Goal: Task Accomplishment & Management: Manage account settings

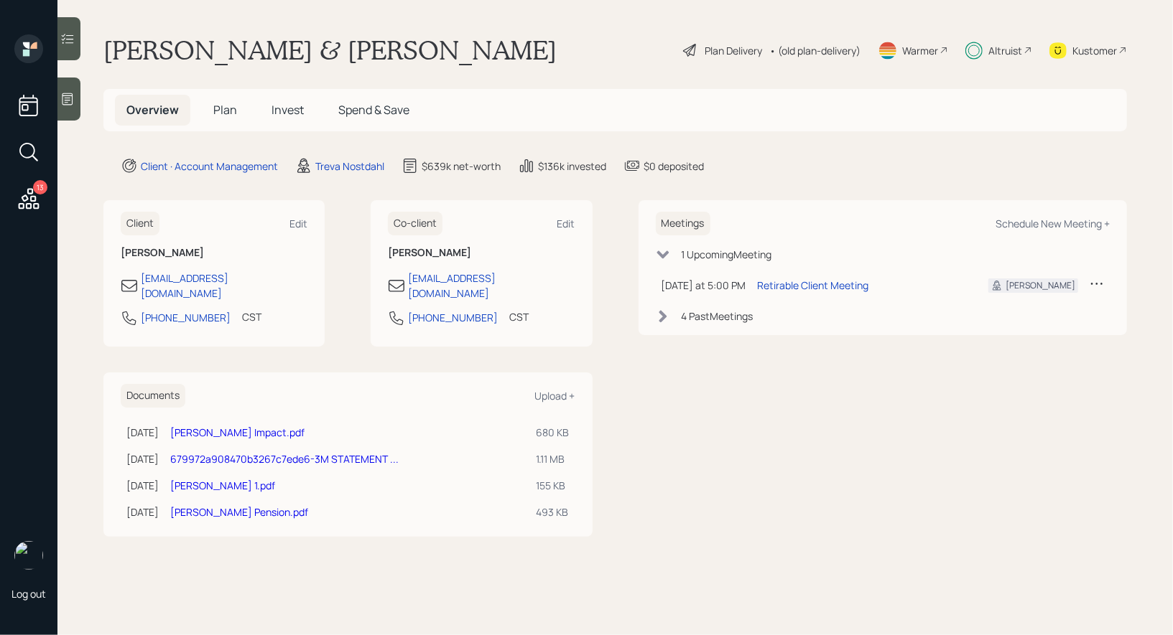
click at [225, 110] on span "Plan" at bounding box center [225, 110] width 24 height 16
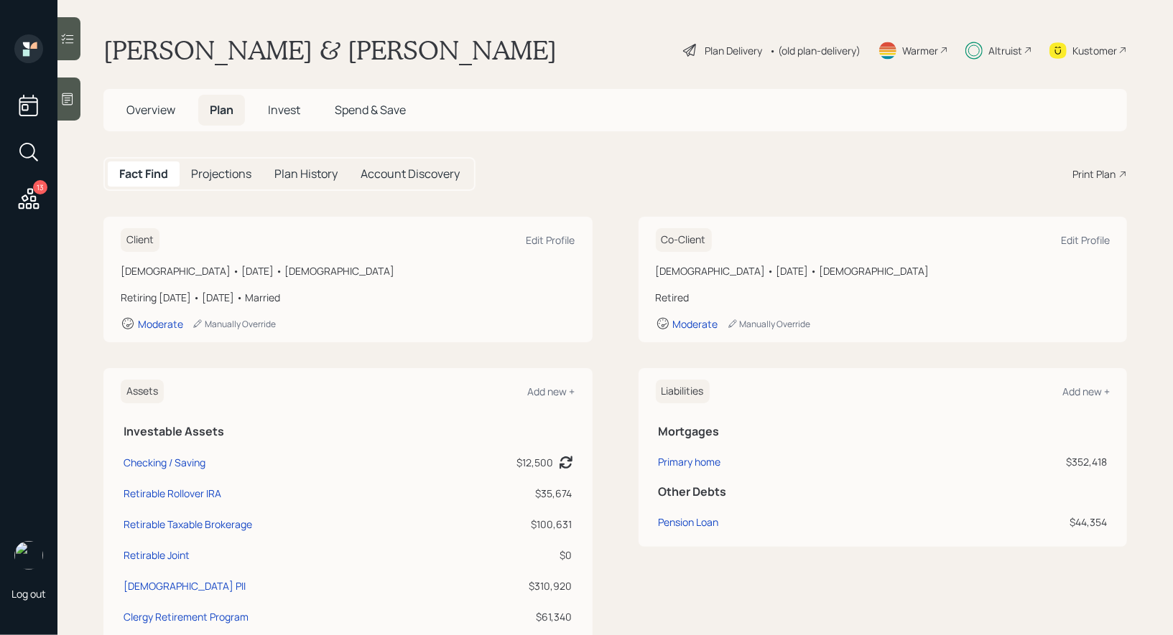
click at [294, 110] on span "Invest" at bounding box center [284, 110] width 32 height 16
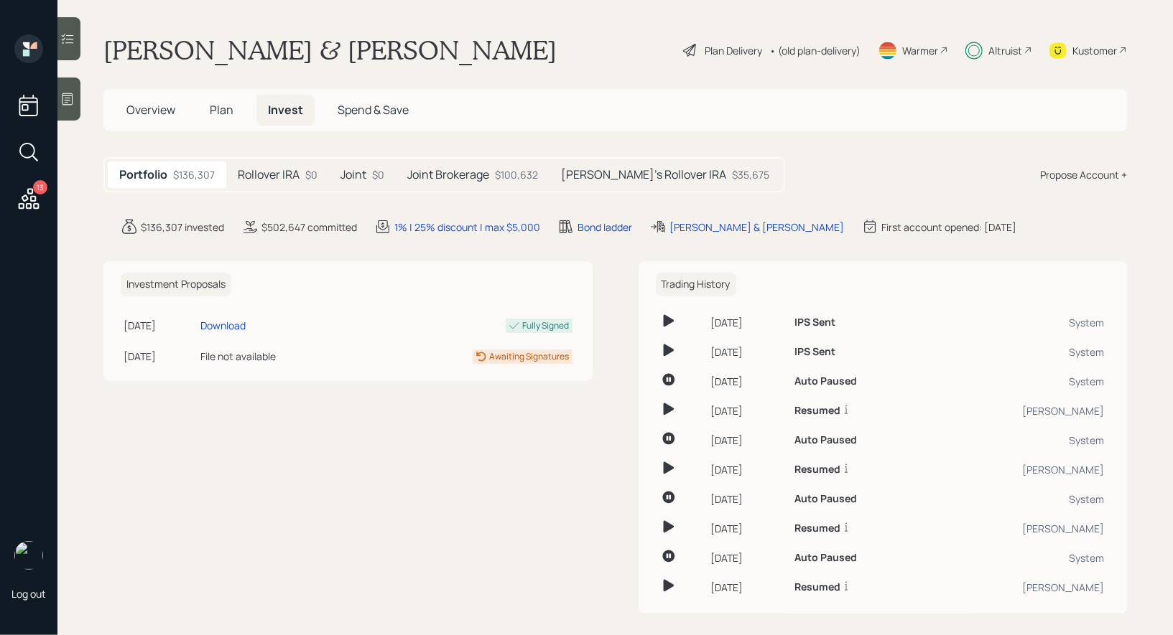
click at [290, 168] on h5 "Rollover IRA" at bounding box center [269, 175] width 62 height 14
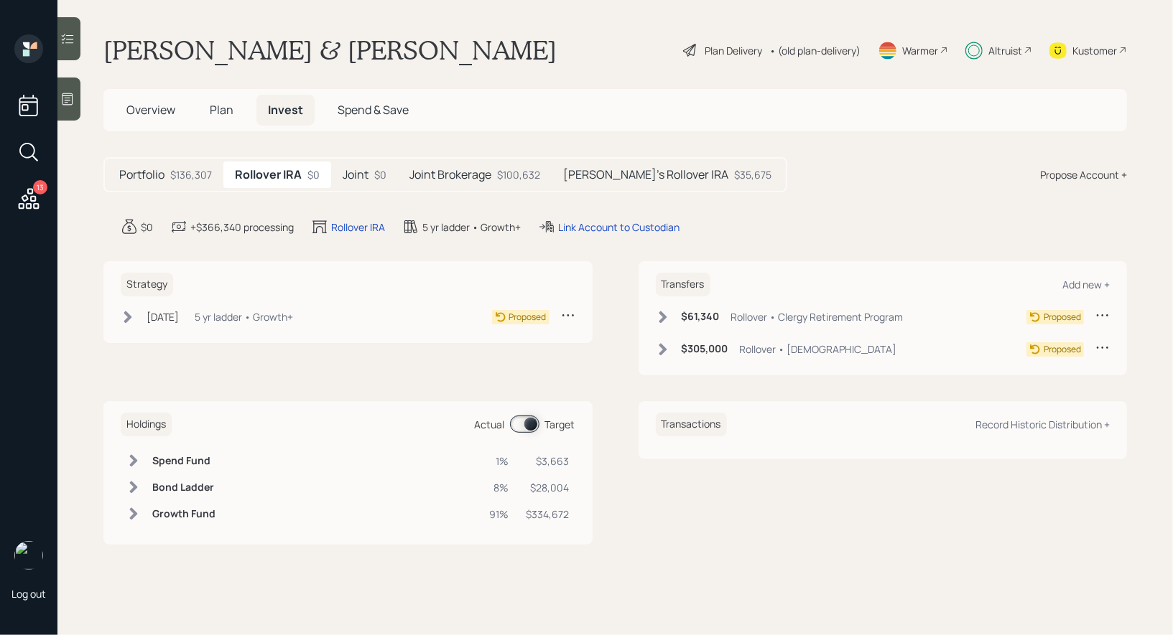
click at [223, 111] on span "Plan" at bounding box center [222, 110] width 24 height 16
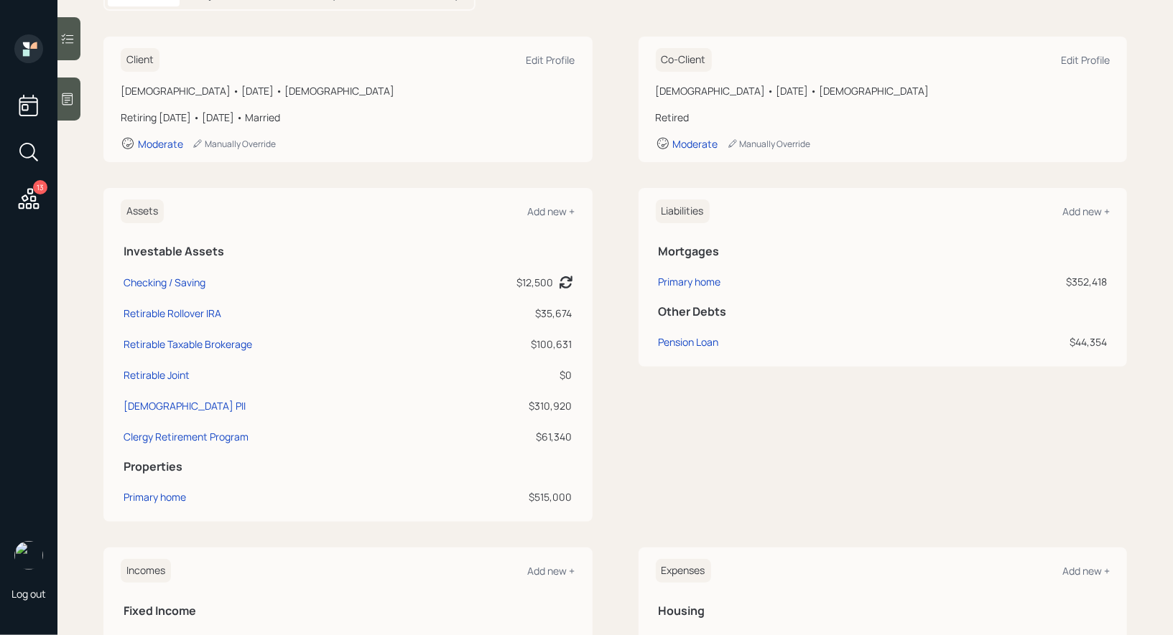
scroll to position [197, 0]
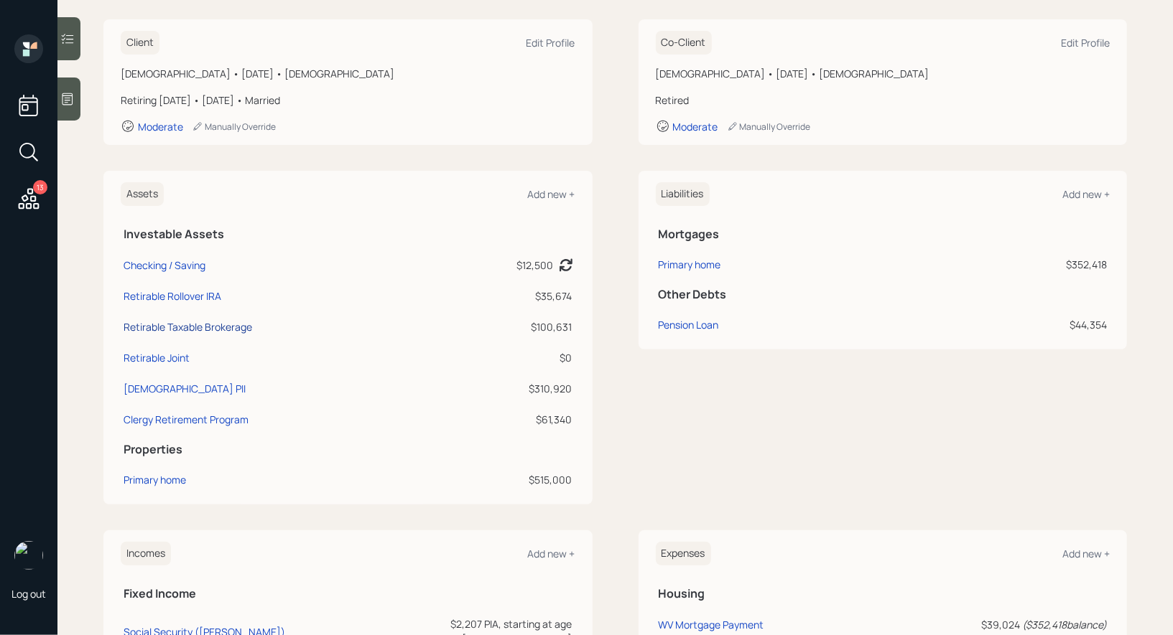
click at [202, 329] on div "Retirable Taxable Brokerage" at bounding box center [188, 327] width 129 height 15
select select "taxable"
select select "balanced"
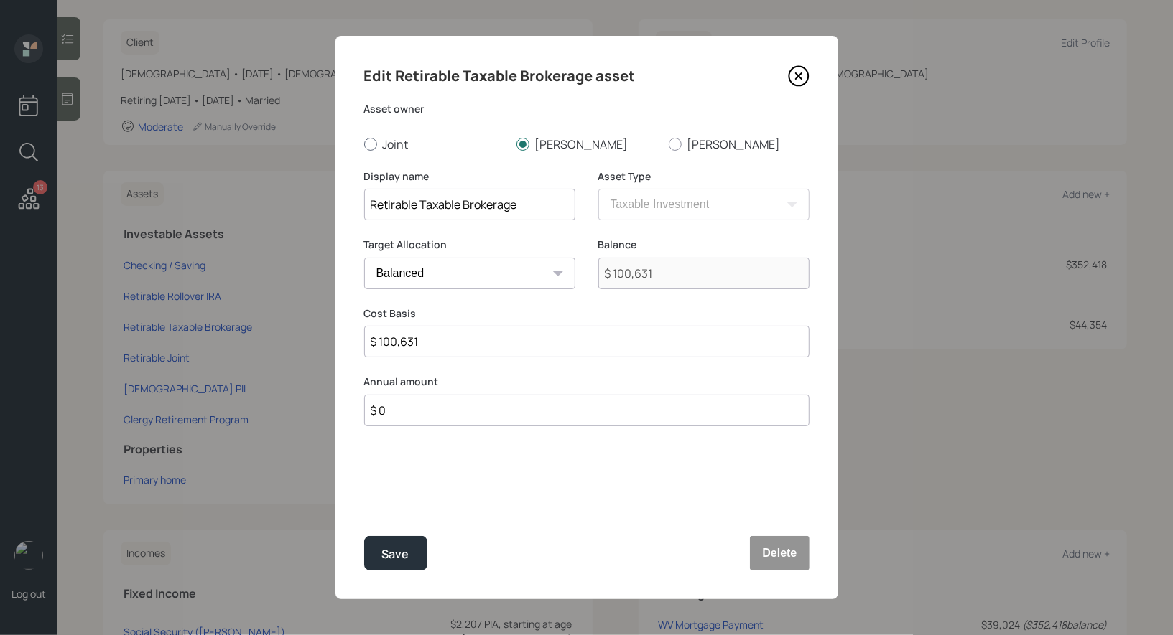
click at [371, 144] on div at bounding box center [370, 144] width 13 height 13
click at [364, 144] on input "Joint" at bounding box center [363, 144] width 1 height 1
radio input "true"
drag, startPoint x: 534, startPoint y: 205, endPoint x: 422, endPoint y: 205, distance: 111.3
click at [422, 205] on input "Retirable Taxable Brokerage" at bounding box center [469, 205] width 211 height 32
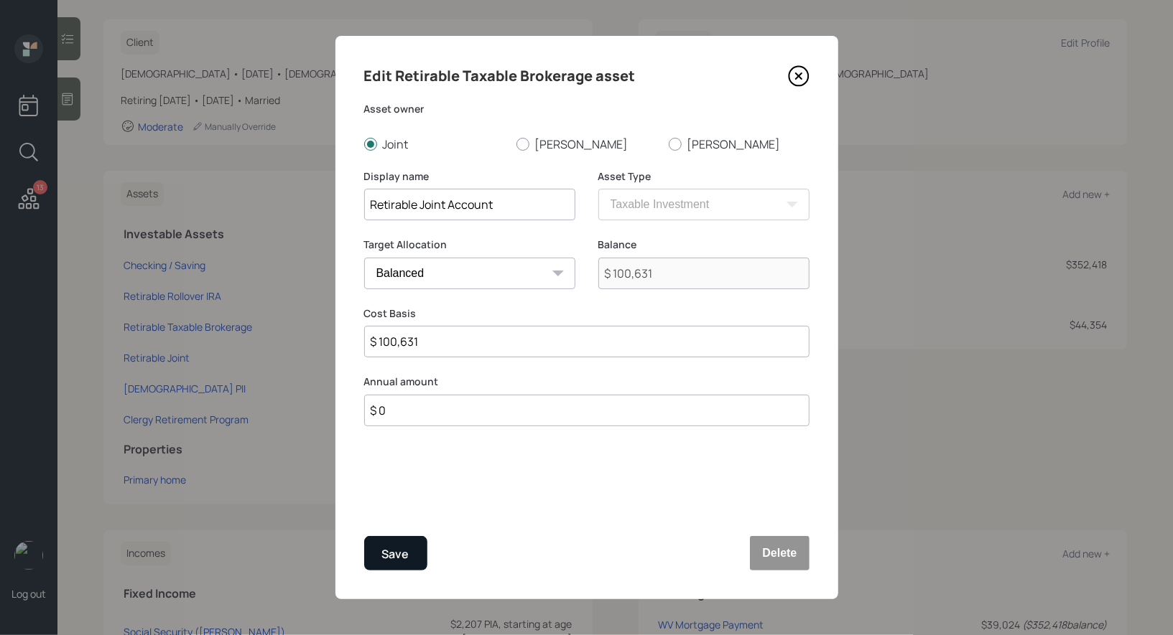
type input "Retirable Joint Account"
click at [397, 557] on div "Save" at bounding box center [395, 554] width 27 height 19
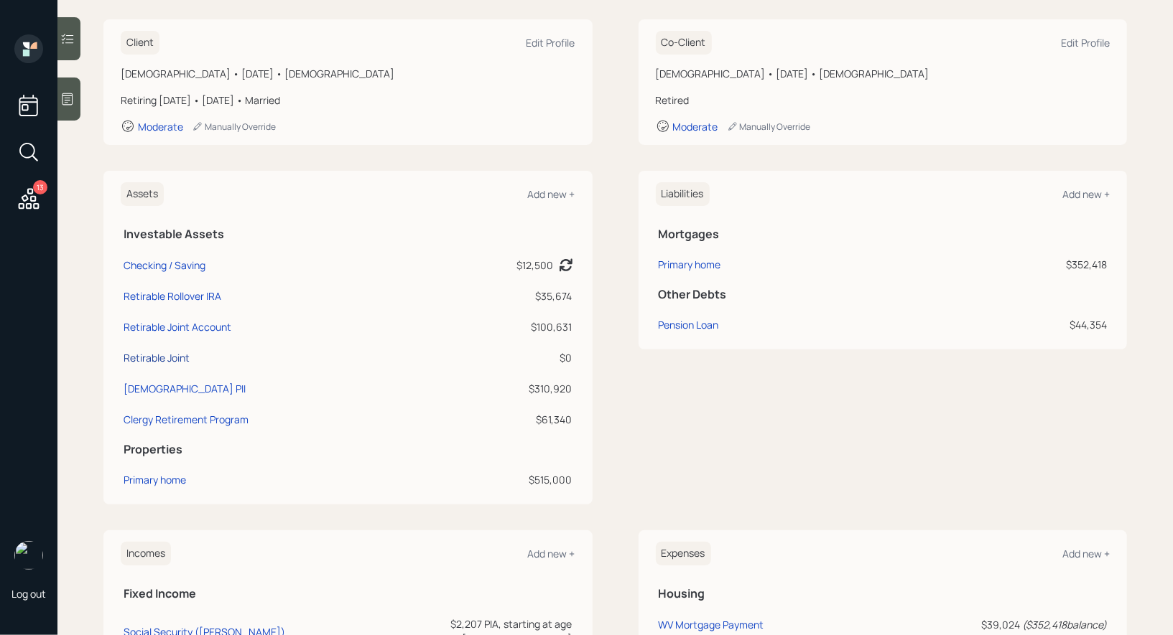
click at [146, 356] on div "Retirable Joint" at bounding box center [157, 357] width 66 height 15
select select "balanced"
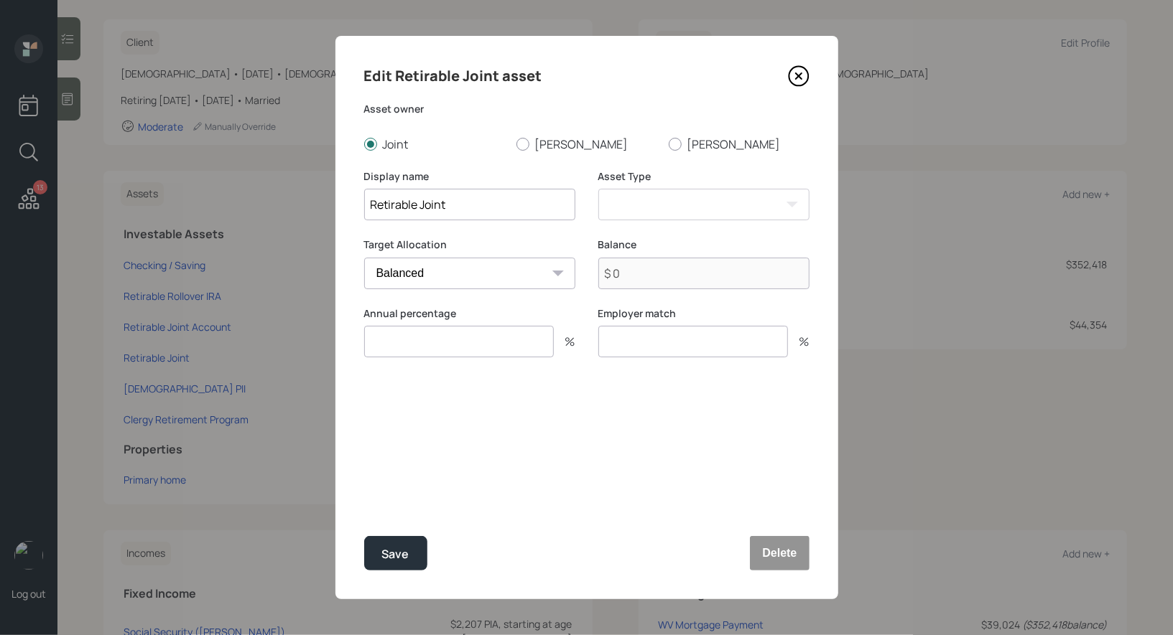
click at [472, 210] on input "Retirable Joint" at bounding box center [469, 205] width 211 height 32
type input "Closed"
click at [402, 558] on div "Save" at bounding box center [395, 554] width 27 height 19
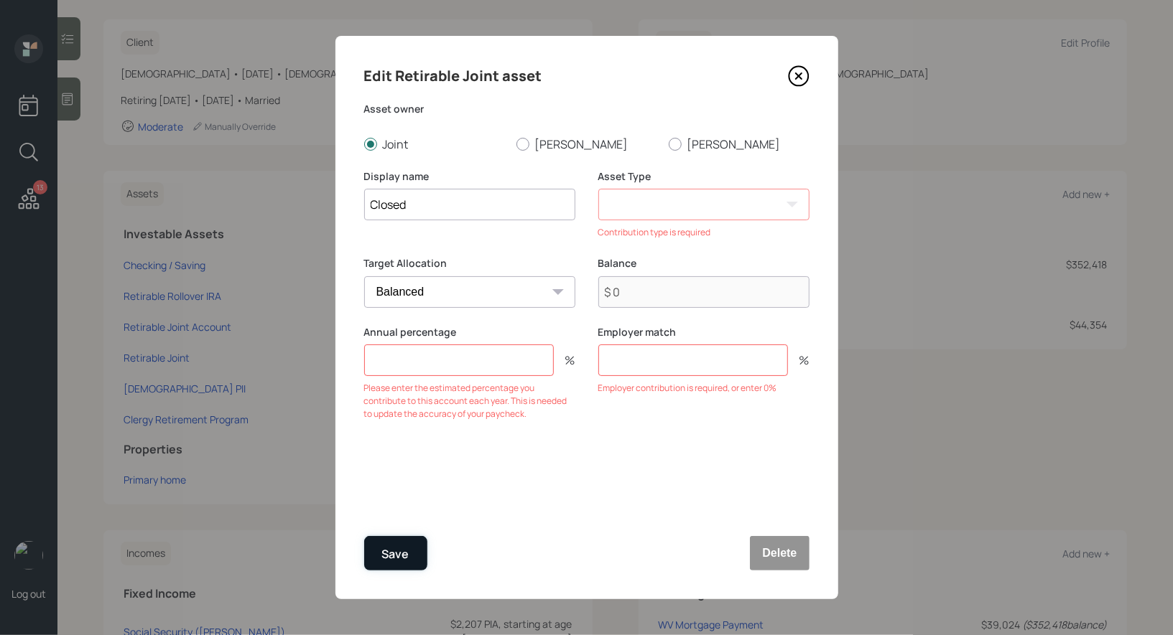
click at [383, 556] on div "Save" at bounding box center [395, 554] width 27 height 19
click at [494, 251] on div "Display name Closed" at bounding box center [469, 213] width 211 height 88
click at [526, 147] on div at bounding box center [522, 144] width 13 height 13
click at [516, 144] on input "[PERSON_NAME]" at bounding box center [516, 144] width 1 height 1
radio input "true"
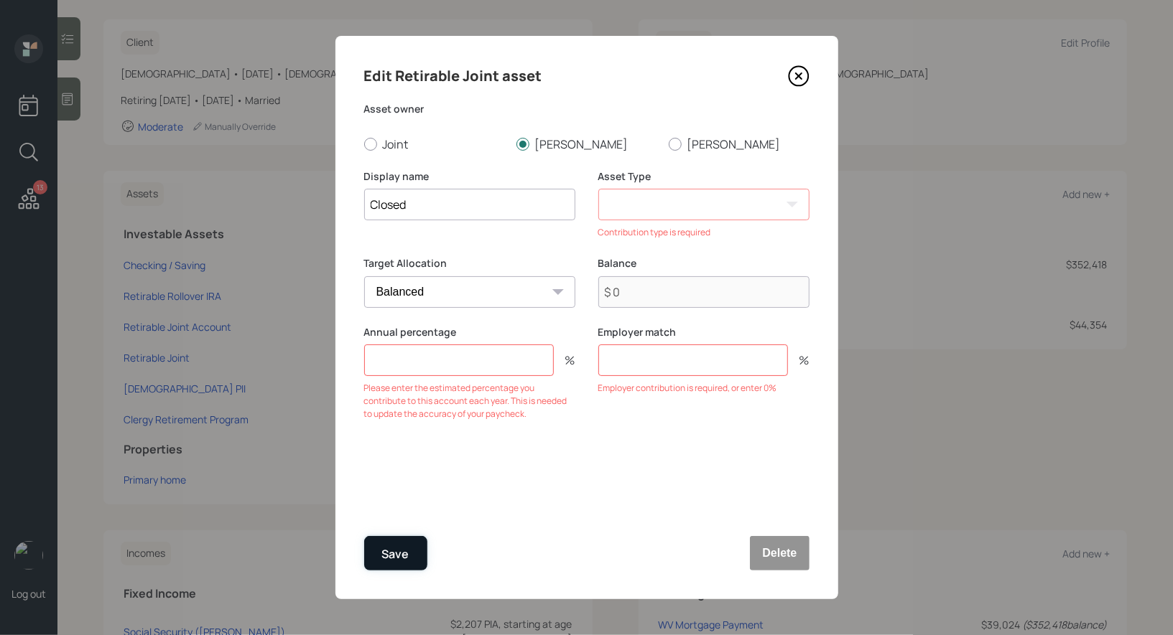
click at [401, 549] on div "Save" at bounding box center [395, 554] width 27 height 19
click at [795, 74] on icon at bounding box center [799, 76] width 22 height 22
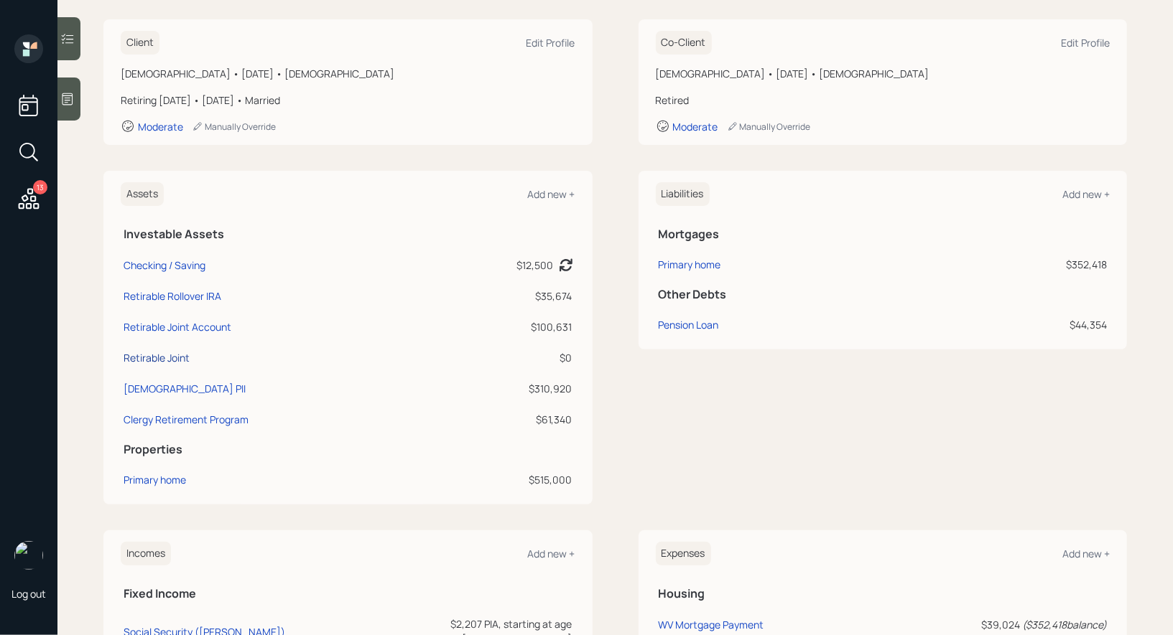
click at [152, 359] on div "Retirable Joint" at bounding box center [157, 357] width 66 height 15
select select "balanced"
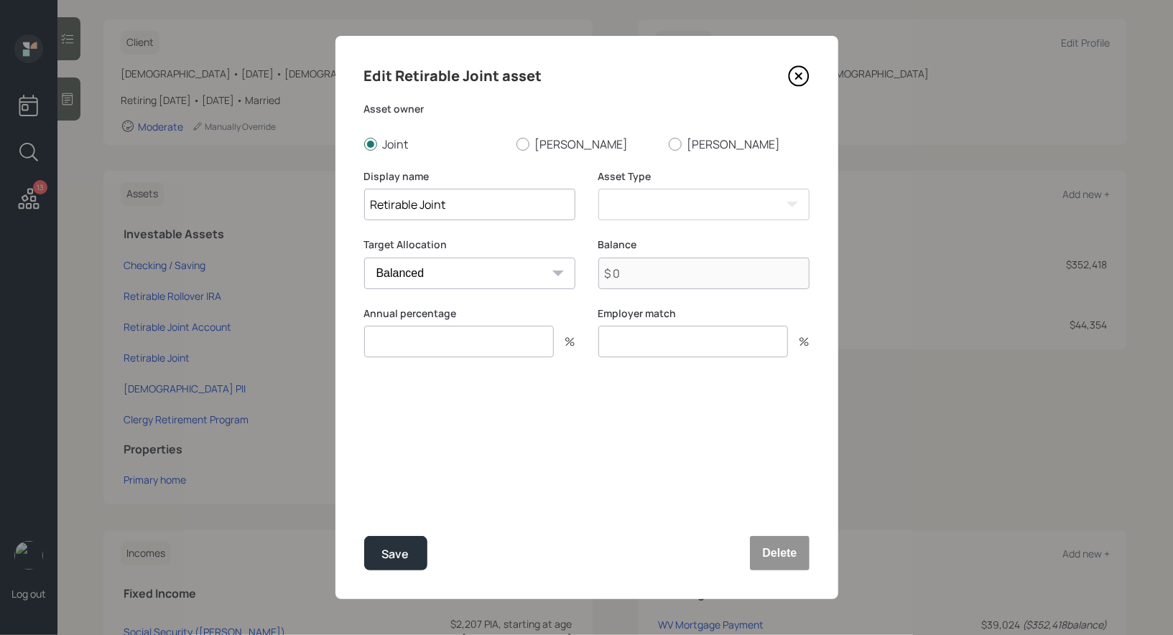
click at [490, 207] on input "Retirable Joint" at bounding box center [469, 205] width 211 height 32
click at [464, 208] on input "Retirable Joint CLosed" at bounding box center [469, 205] width 211 height 32
type input "Retirable Joint Closed"
click at [399, 551] on div "Save" at bounding box center [395, 554] width 27 height 19
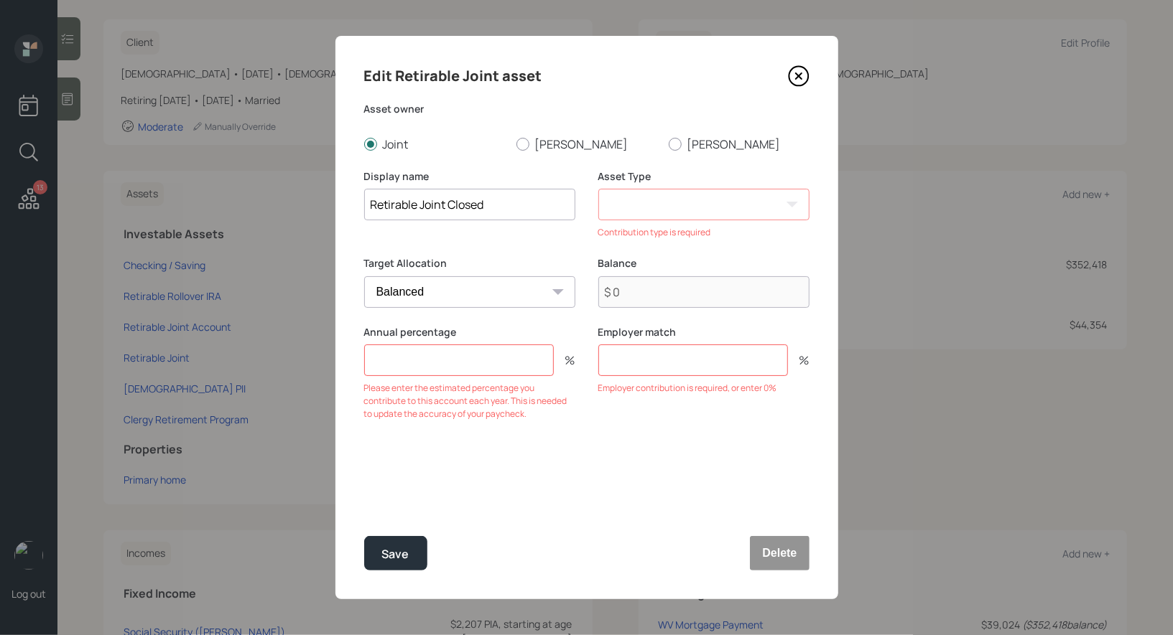
click at [803, 66] on icon at bounding box center [799, 76] width 22 height 22
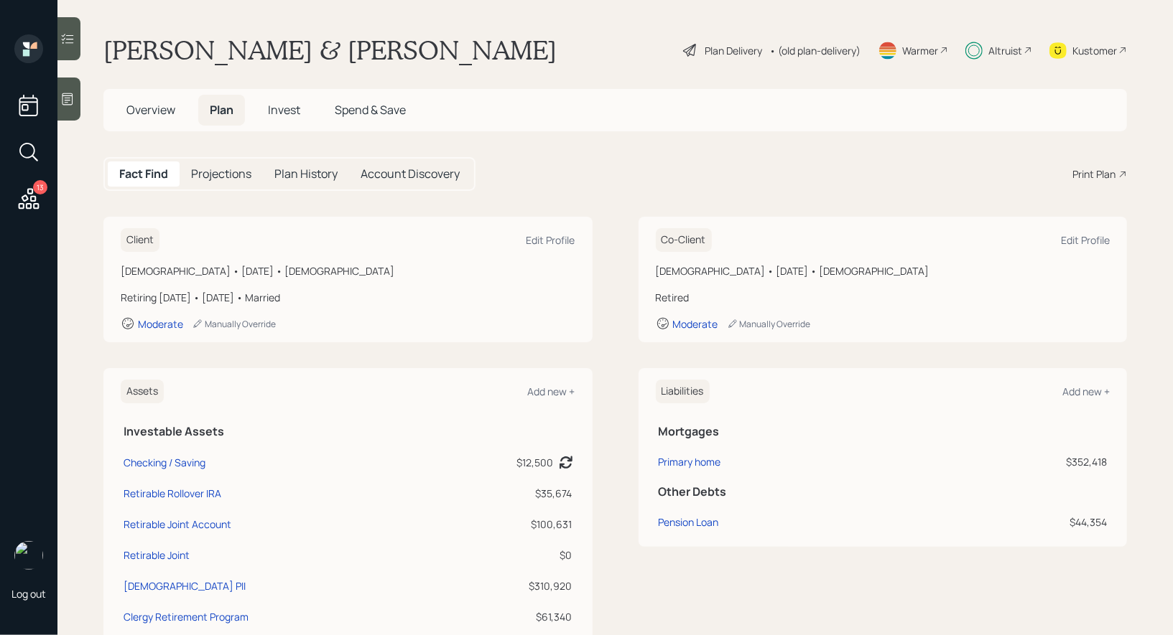
click at [714, 47] on div "Plan Delivery" at bounding box center [732, 50] width 57 height 15
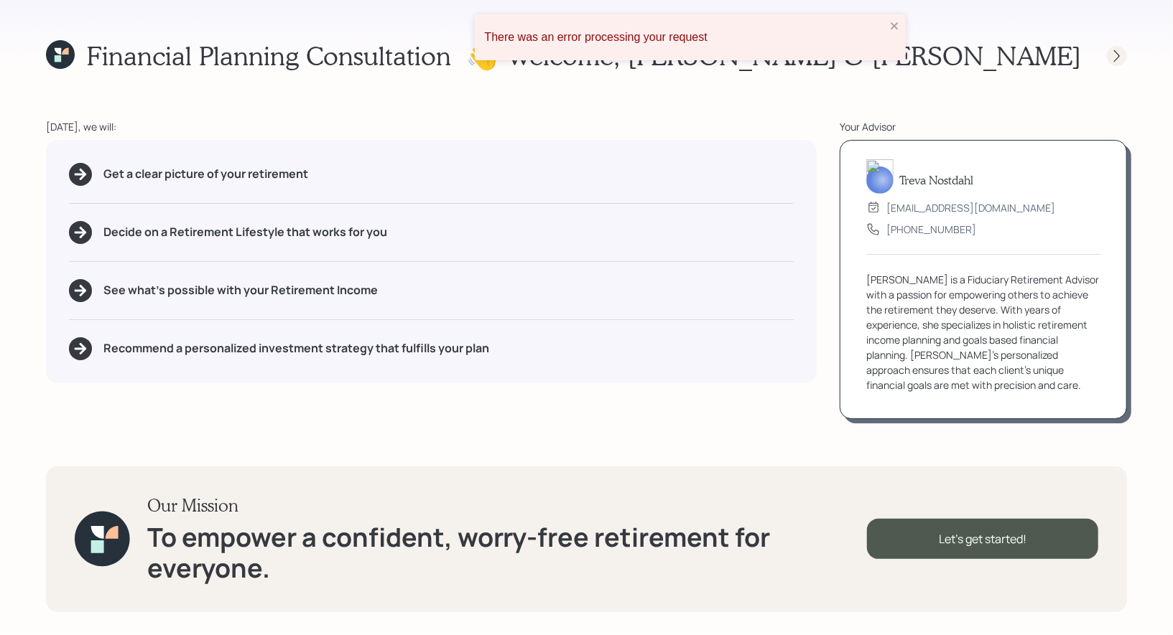
click at [1113, 51] on icon at bounding box center [1116, 56] width 14 height 14
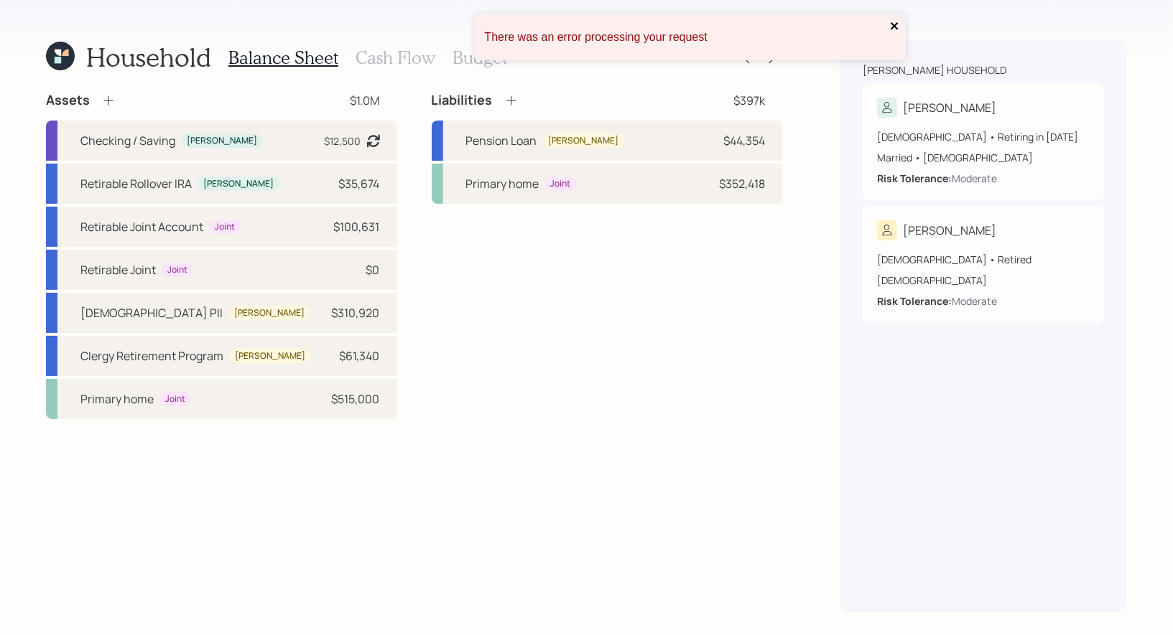
click at [892, 24] on icon "close" at bounding box center [893, 25] width 7 height 7
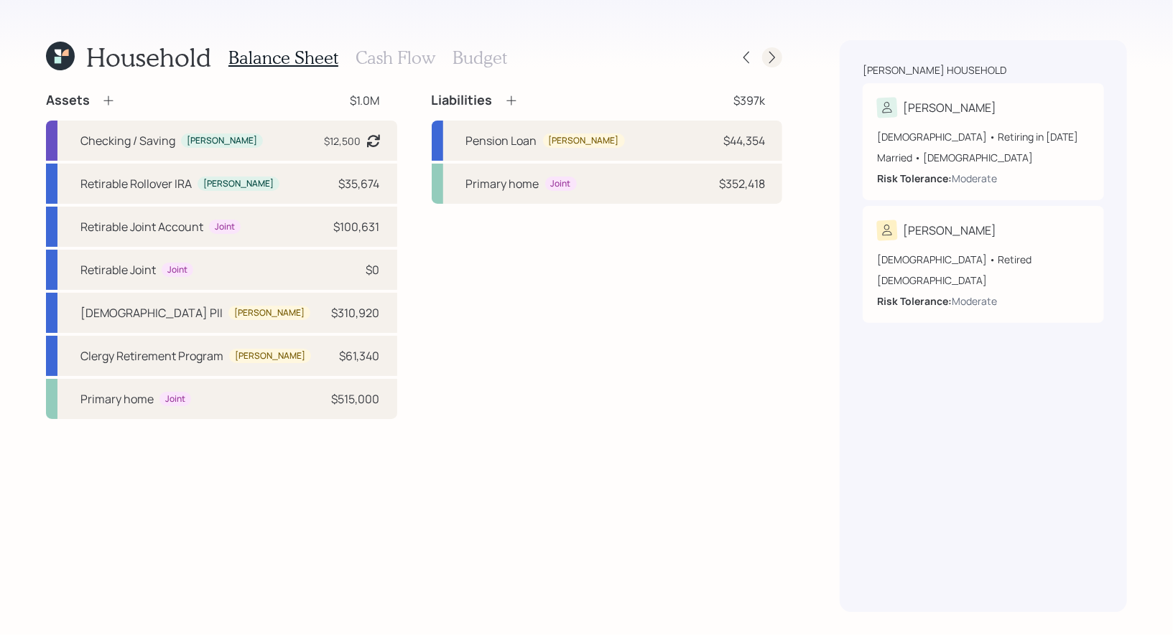
click at [772, 54] on icon at bounding box center [772, 58] width 6 height 12
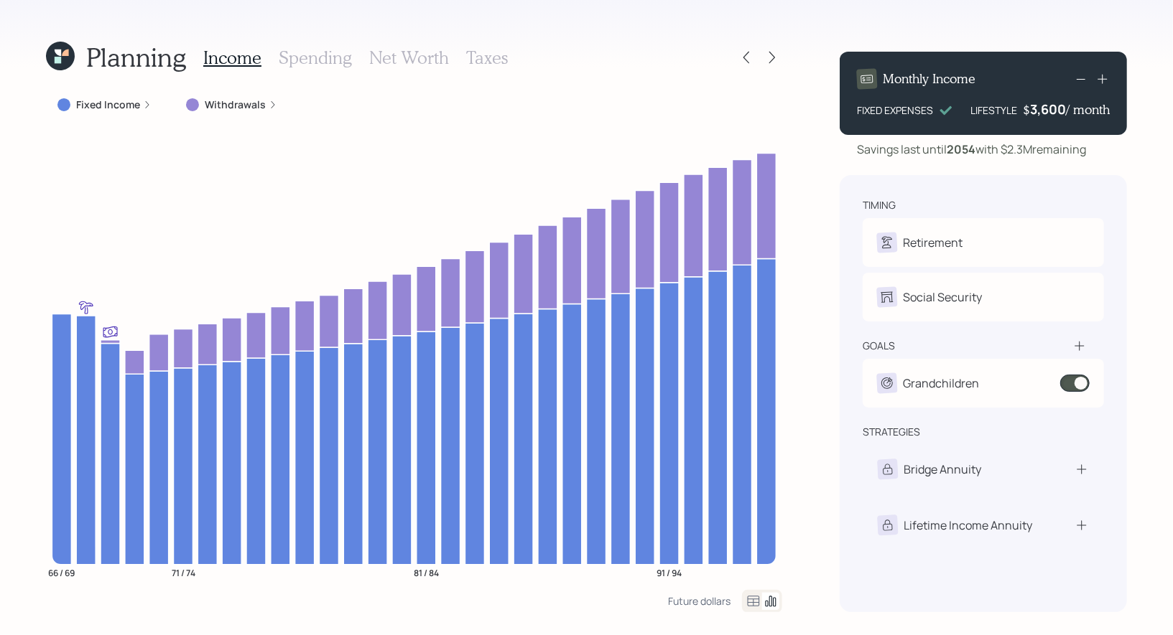
click at [62, 59] on icon at bounding box center [60, 56] width 29 height 29
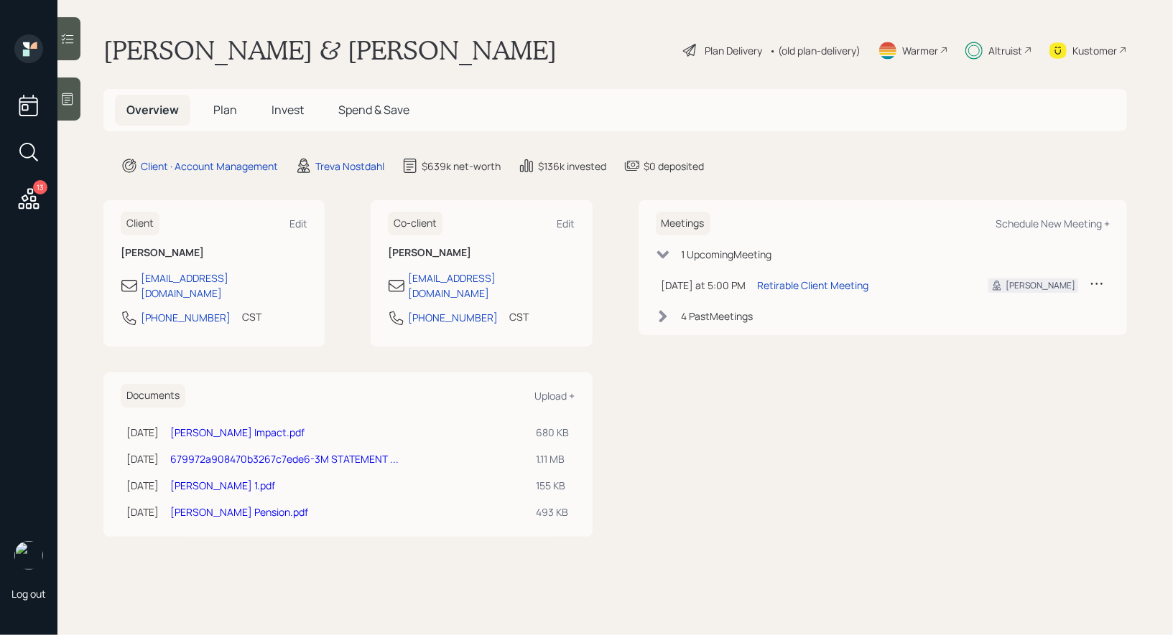
click at [227, 111] on span "Plan" at bounding box center [225, 110] width 24 height 16
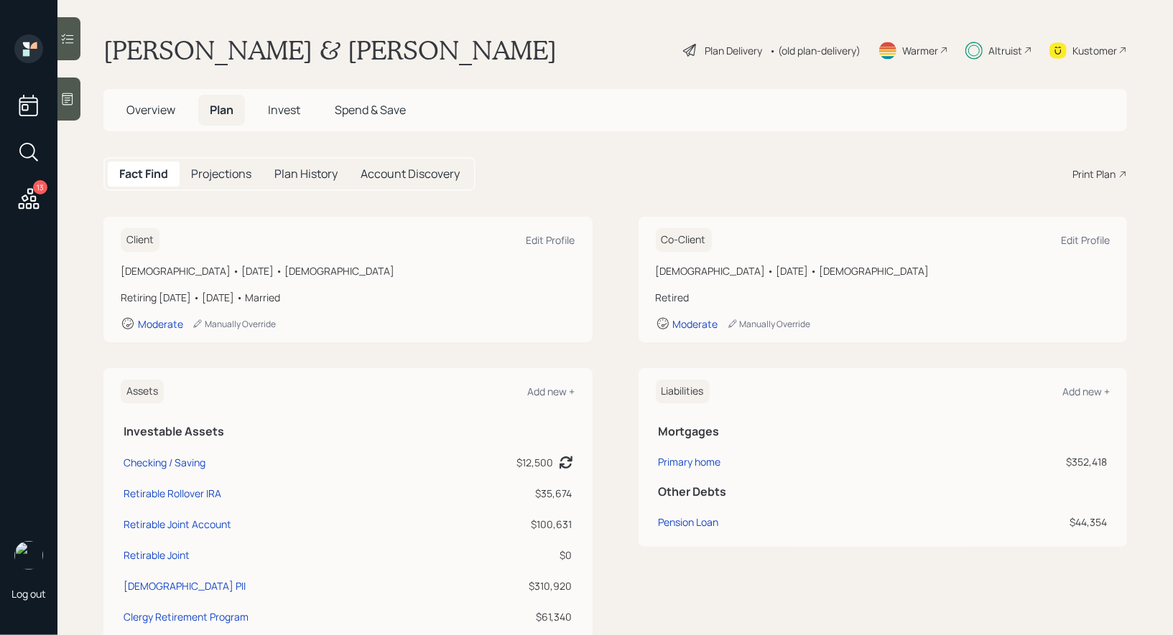
click at [714, 51] on div "Plan Delivery" at bounding box center [732, 50] width 57 height 15
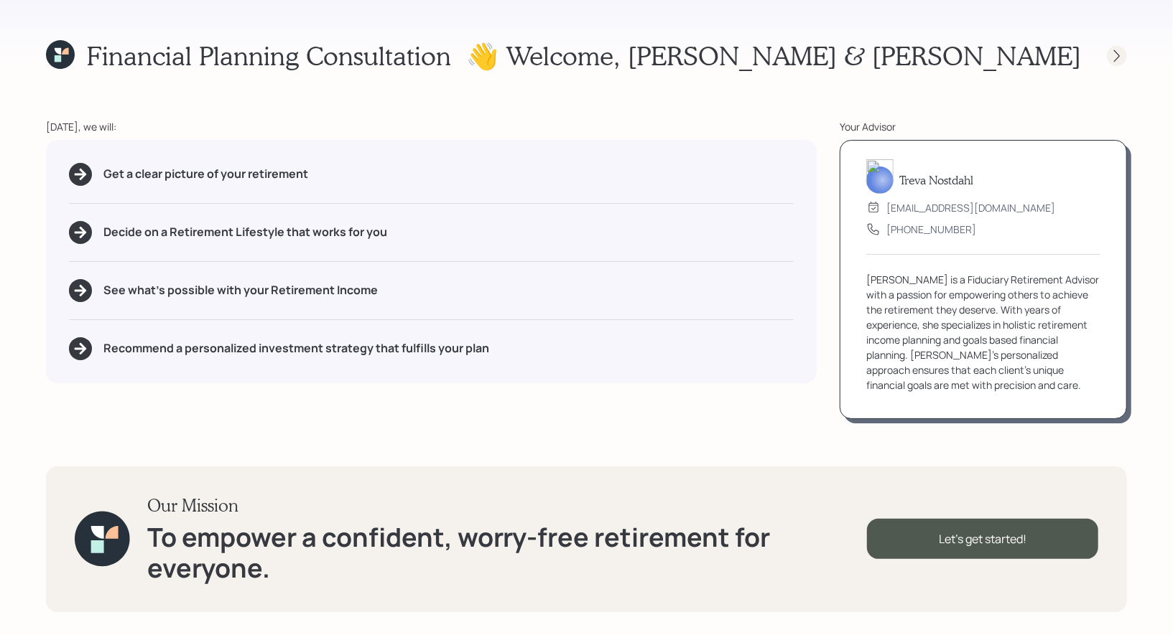
click at [1114, 59] on icon at bounding box center [1116, 56] width 14 height 14
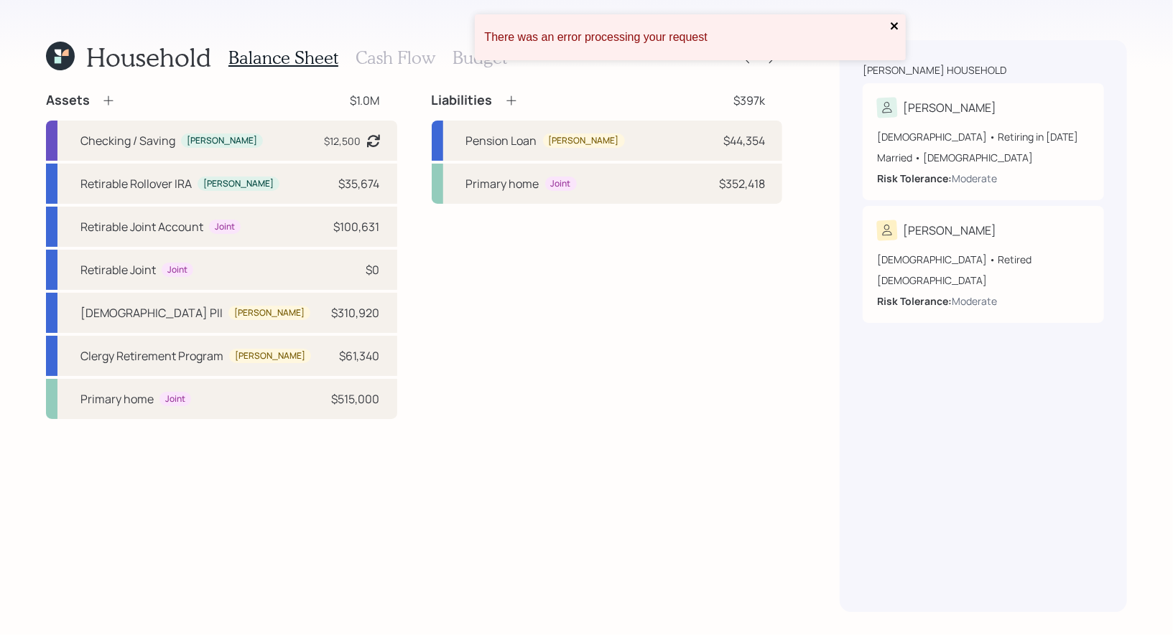
click at [895, 24] on icon "close" at bounding box center [893, 25] width 7 height 7
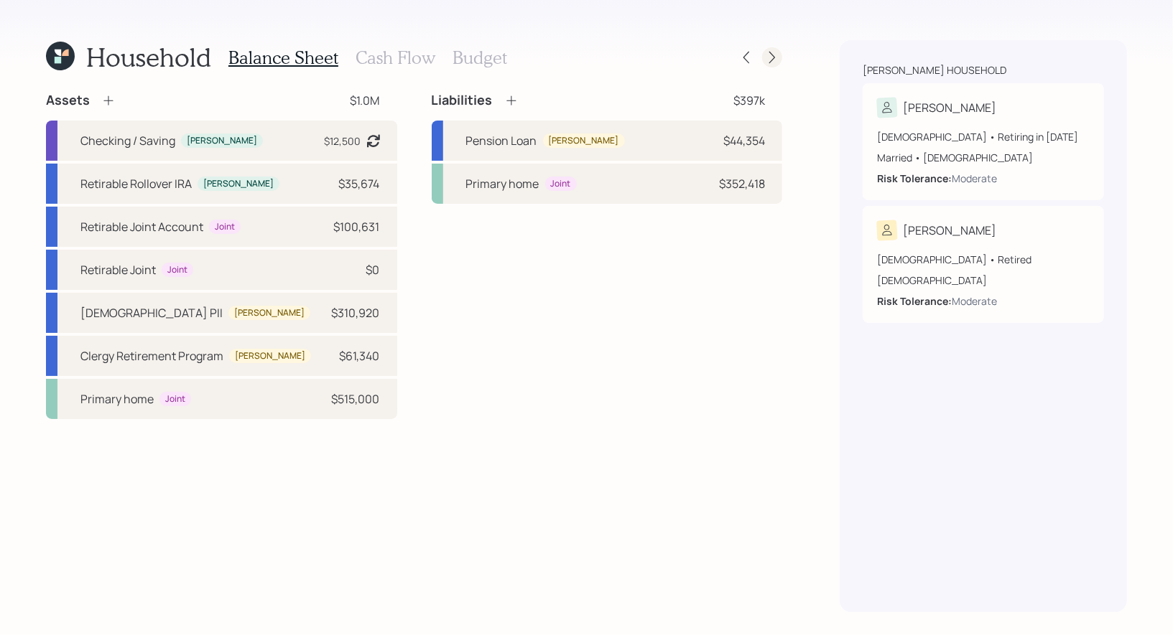
click at [773, 57] on icon at bounding box center [772, 57] width 14 height 14
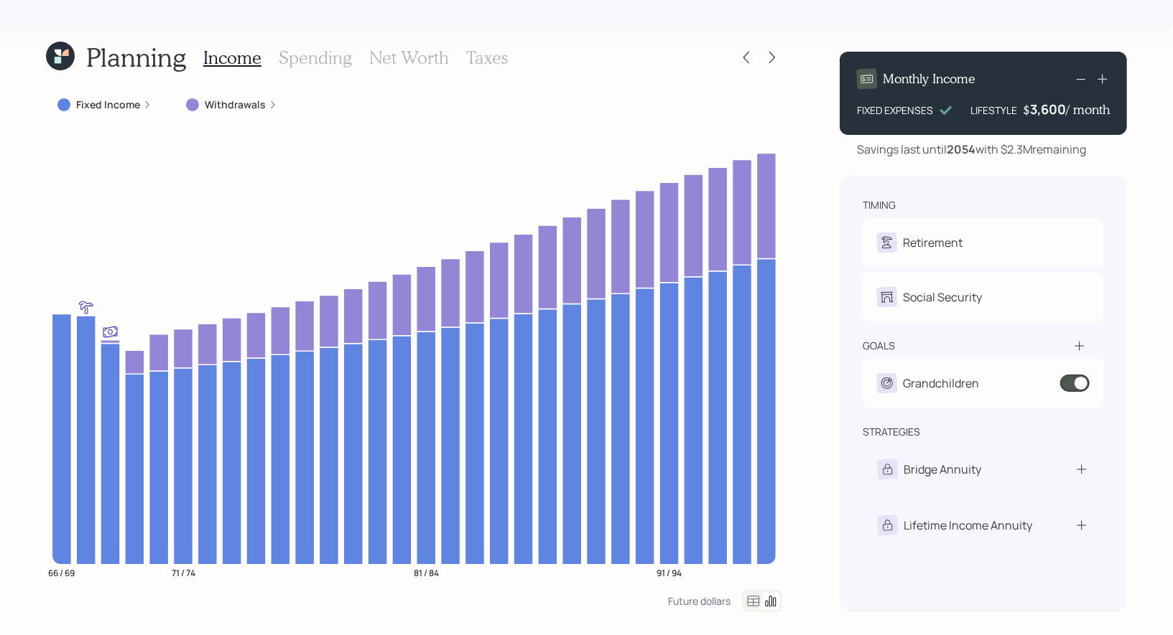
click at [477, 56] on h3 "Taxes" at bounding box center [487, 57] width 42 height 21
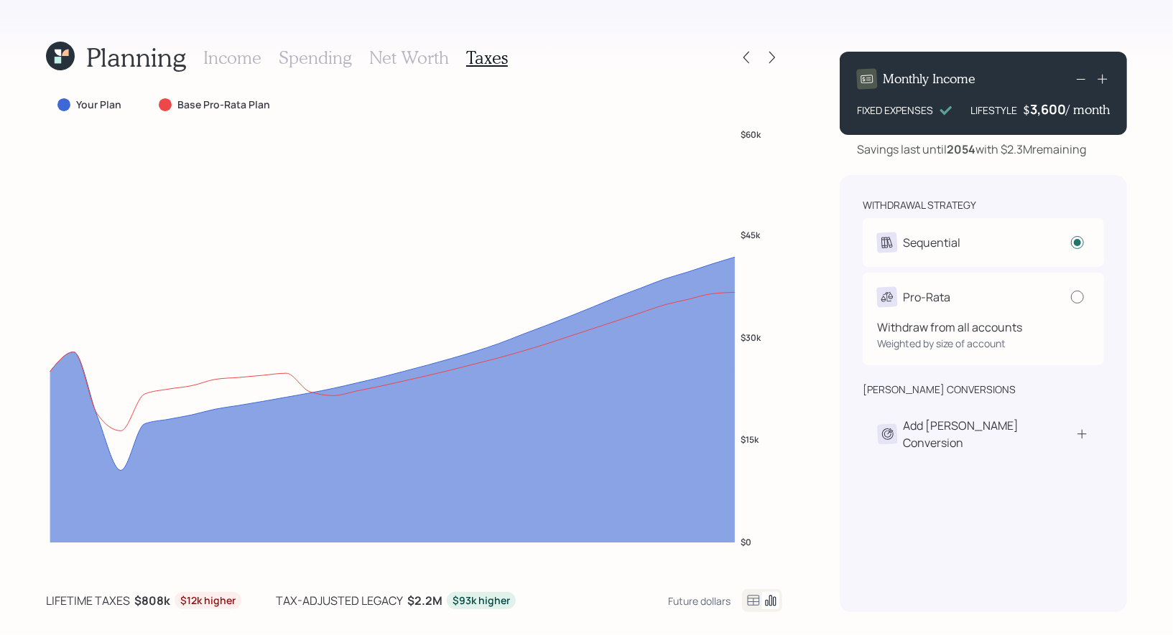
click at [1077, 296] on div at bounding box center [1077, 297] width 13 height 13
click at [1071, 297] on input "radio" at bounding box center [1070, 297] width 1 height 1
radio input "false"
radio input "true"
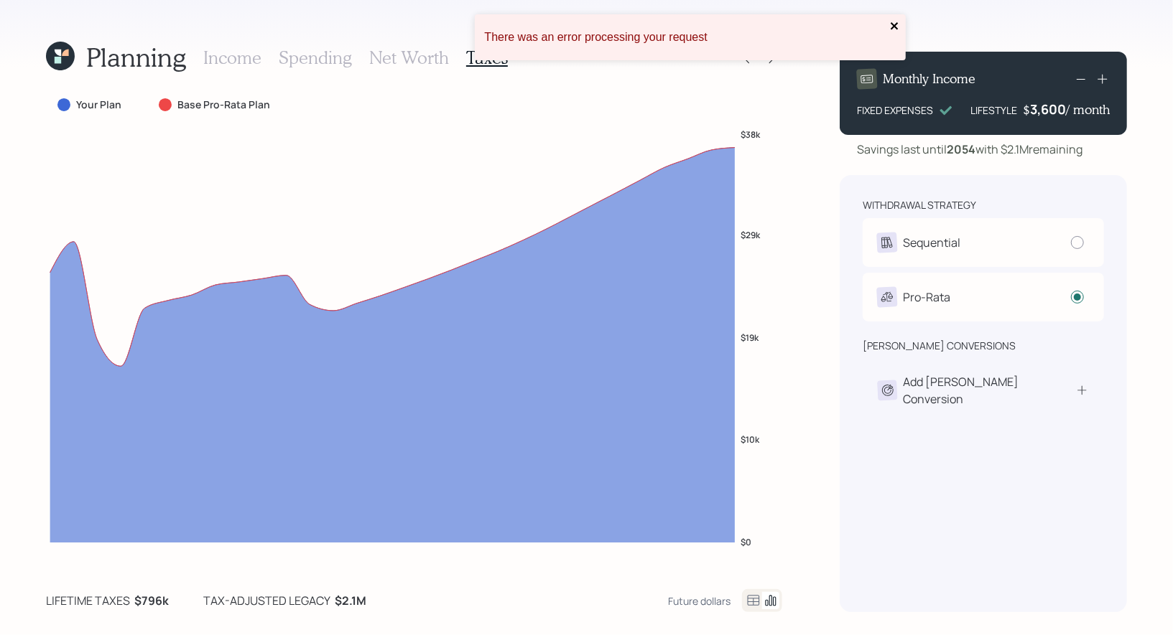
click at [893, 22] on icon "close" at bounding box center [895, 25] width 10 height 11
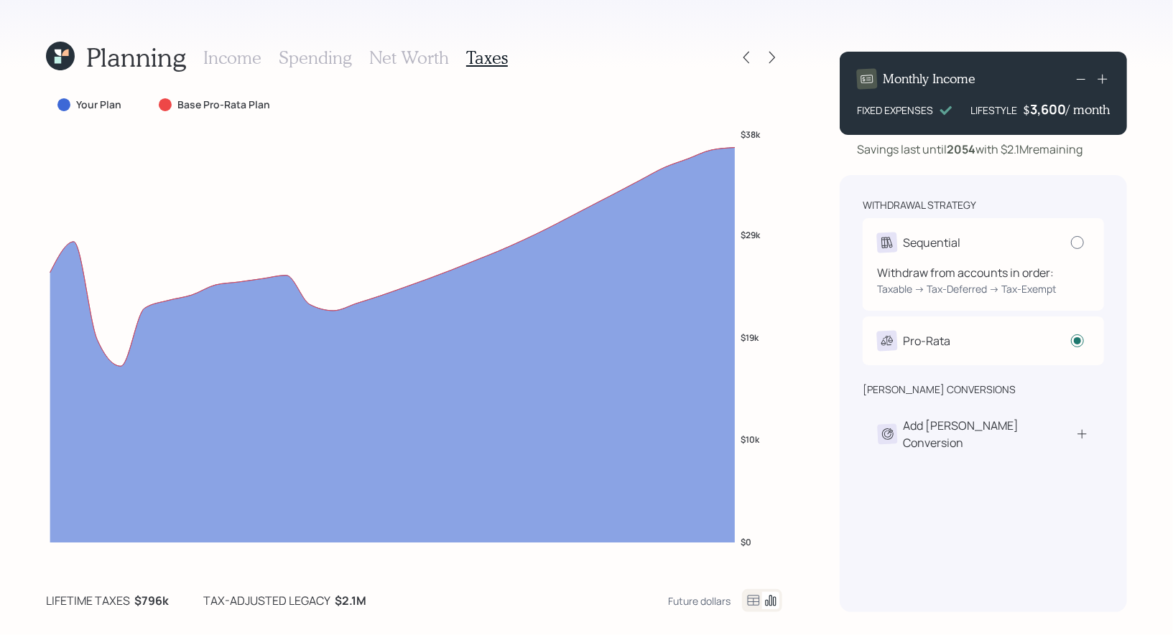
click at [1072, 245] on div at bounding box center [1077, 242] width 13 height 13
click at [1071, 243] on input "radio" at bounding box center [1070, 242] width 1 height 1
click at [1074, 243] on div at bounding box center [1077, 242] width 13 height 13
click at [1071, 243] on input "radio" at bounding box center [1070, 242] width 1 height 1
radio input "true"
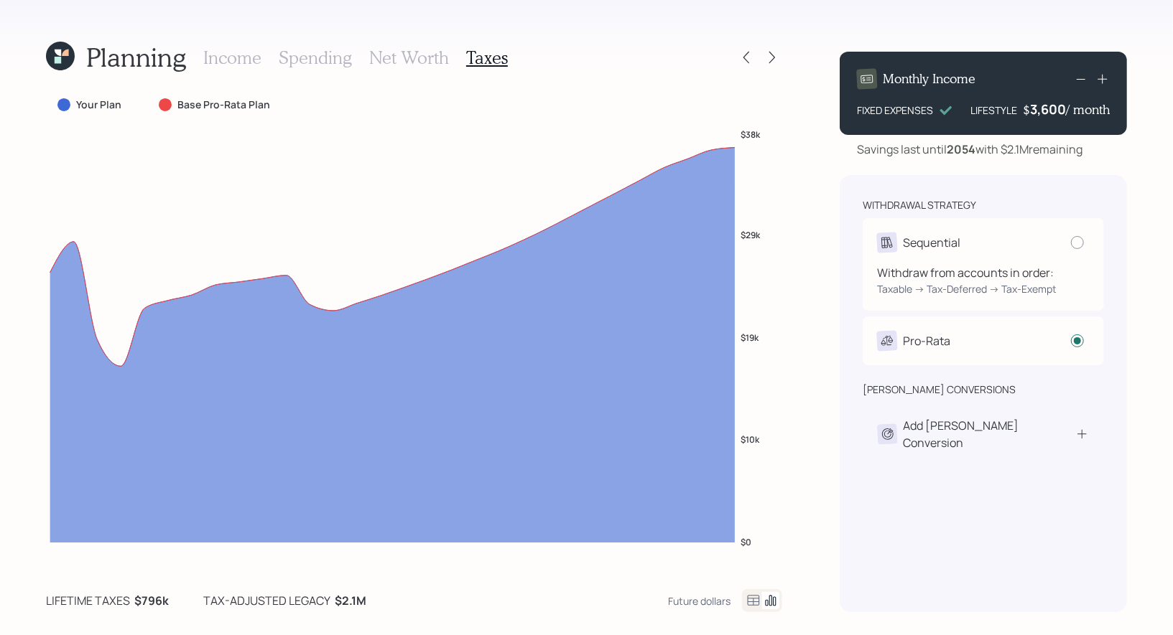
radio input "false"
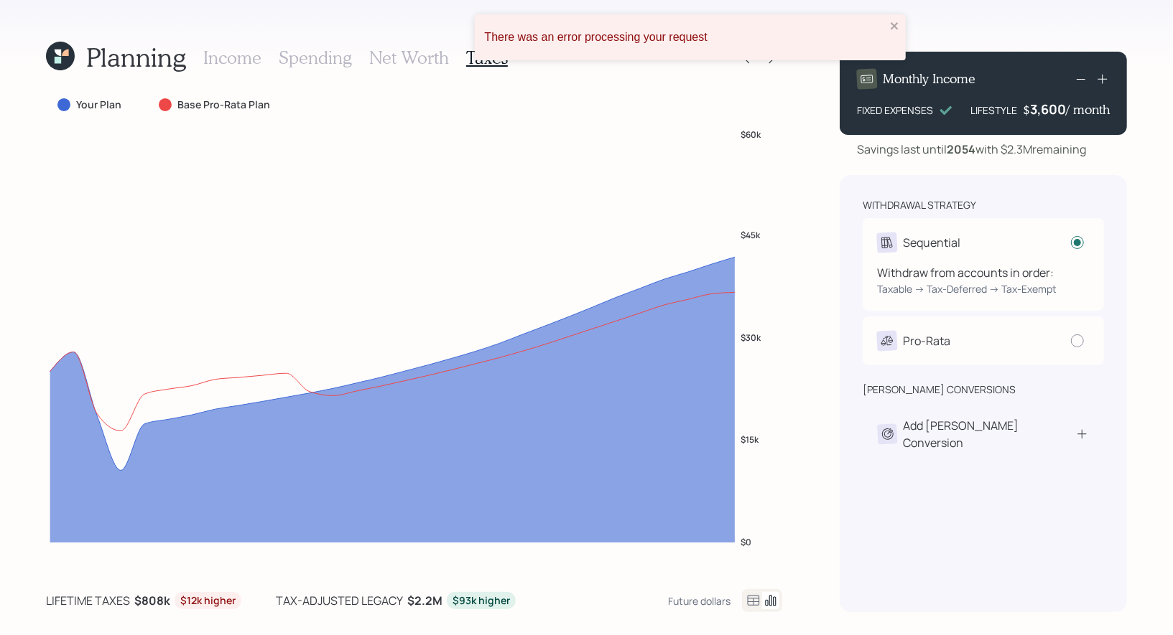
click at [987, 236] on div "Sequential" at bounding box center [983, 243] width 213 height 20
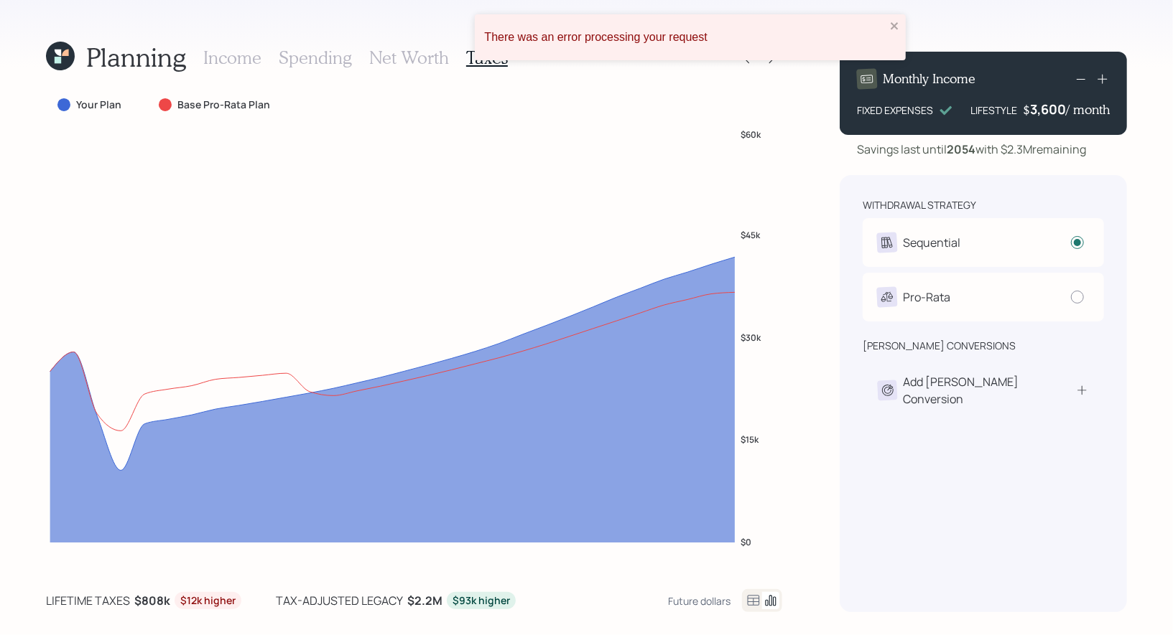
click at [56, 54] on icon at bounding box center [58, 52] width 7 height 7
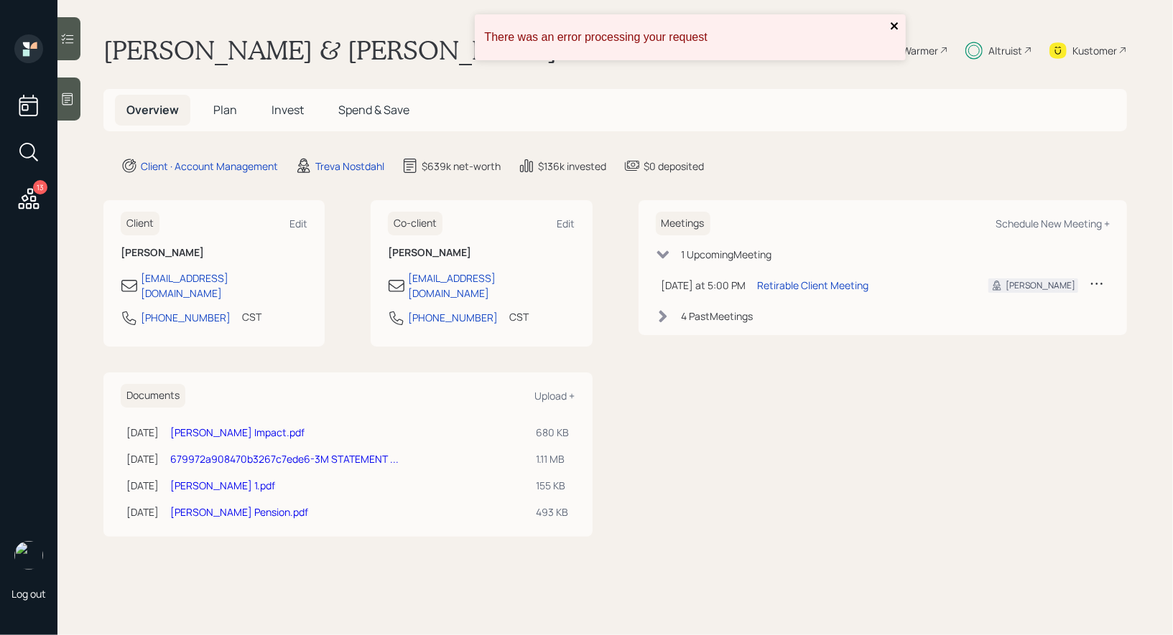
click at [895, 22] on icon "close" at bounding box center [895, 25] width 10 height 11
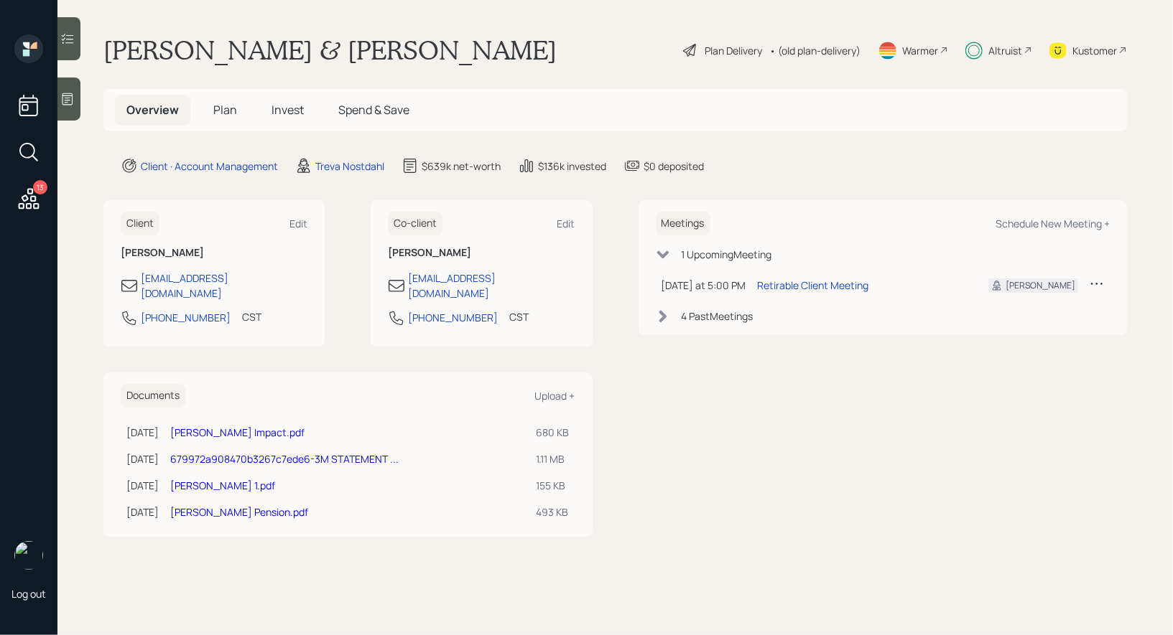
click at [284, 115] on span "Invest" at bounding box center [287, 110] width 32 height 16
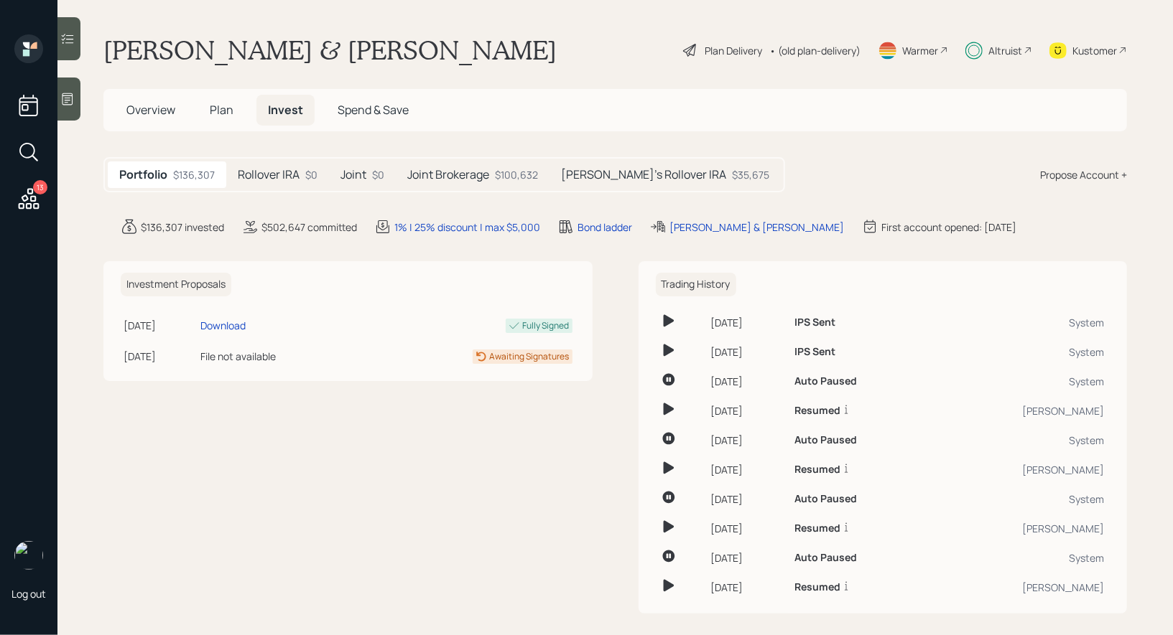
click at [350, 176] on h5 "Joint" at bounding box center [353, 175] width 26 height 14
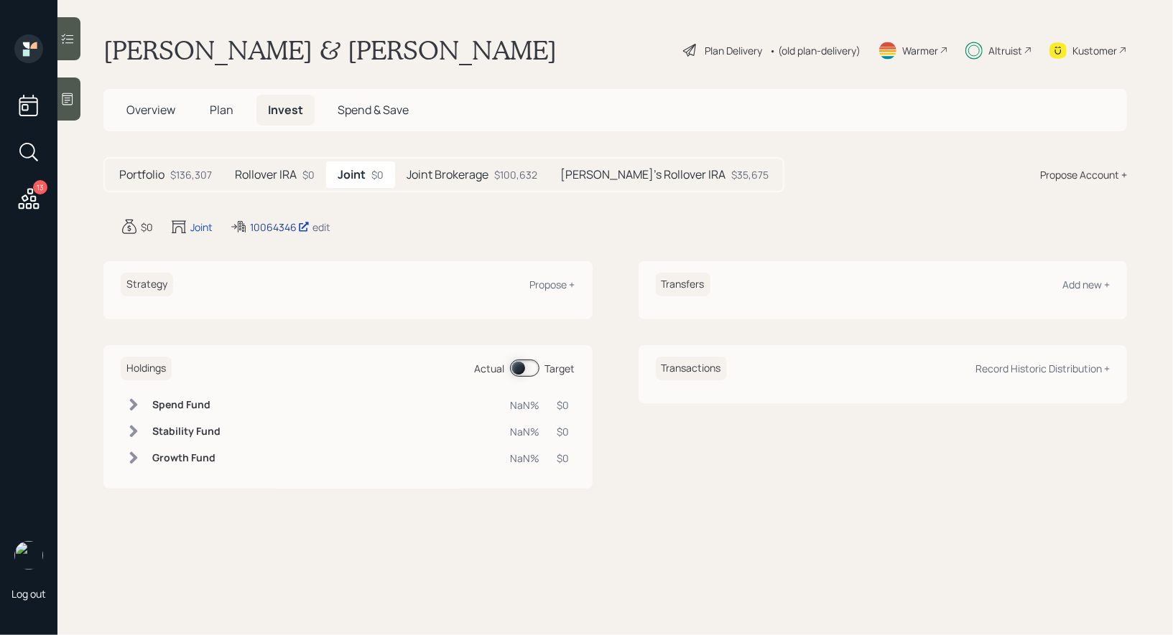
click at [266, 225] on div "10064346" at bounding box center [280, 227] width 60 height 15
click at [325, 228] on div "edit" at bounding box center [321, 227] width 18 height 14
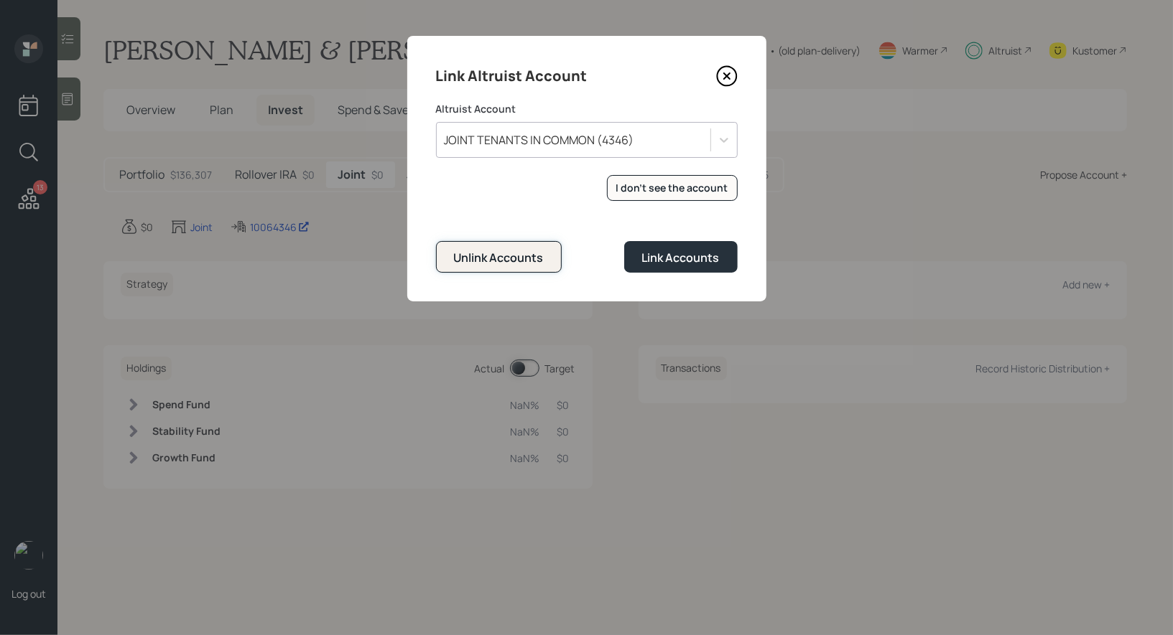
click at [500, 264] on div "Unlink Accounts" at bounding box center [499, 258] width 90 height 16
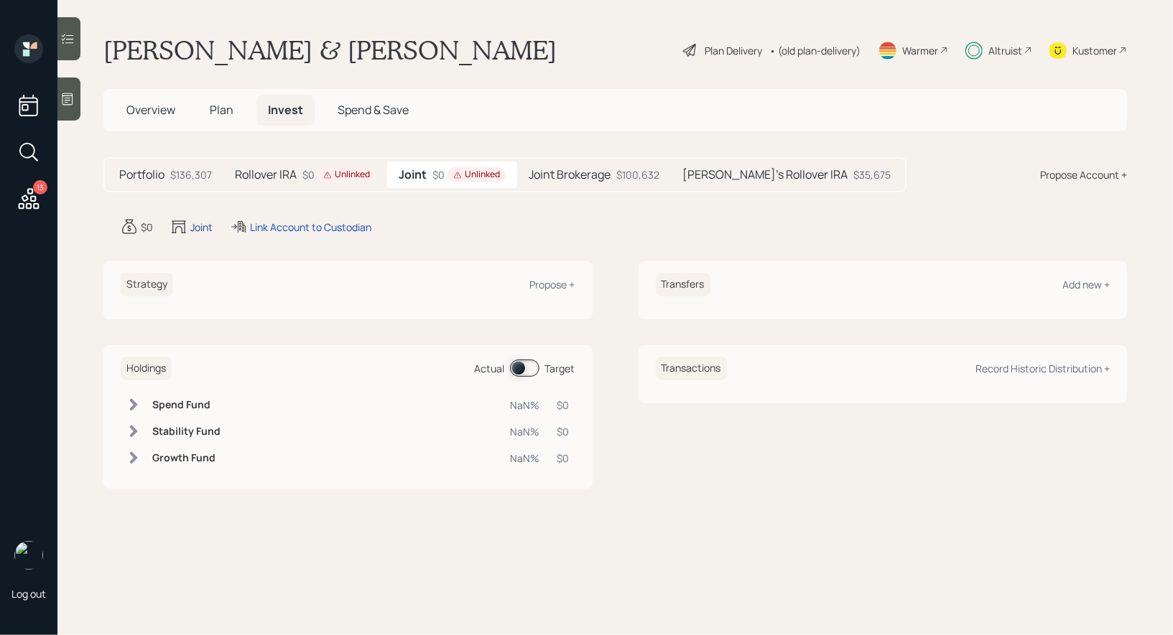
click at [197, 228] on div "Joint" at bounding box center [201, 227] width 22 height 15
select select "taxable"
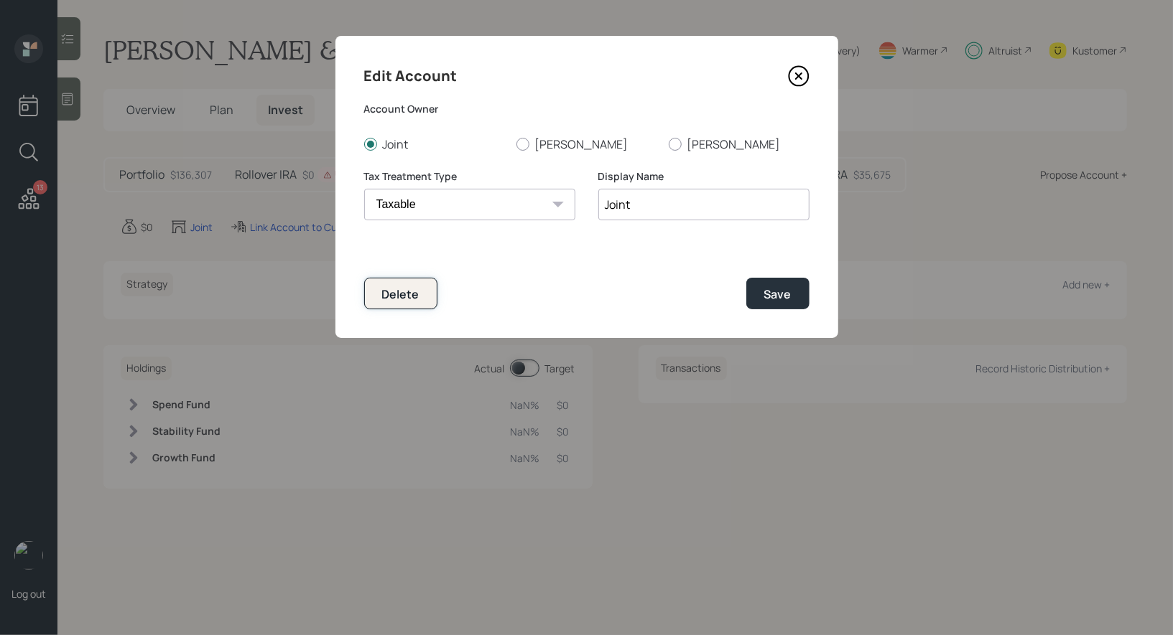
click at [405, 303] on button "Delete" at bounding box center [400, 293] width 73 height 31
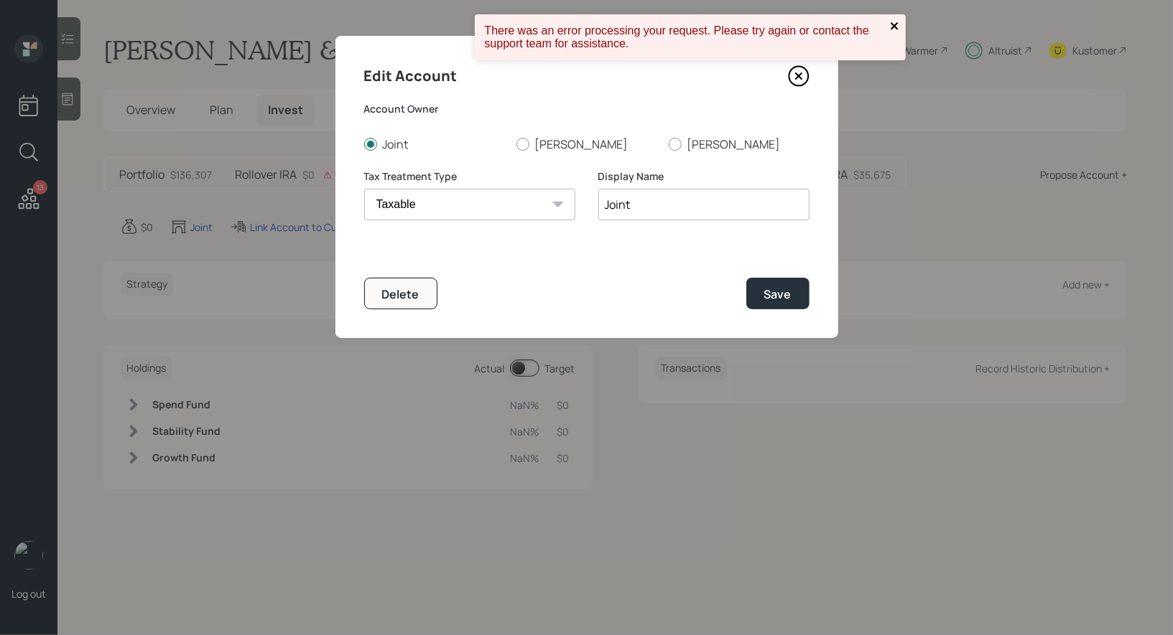
click at [890, 28] on icon "close" at bounding box center [895, 25] width 10 height 11
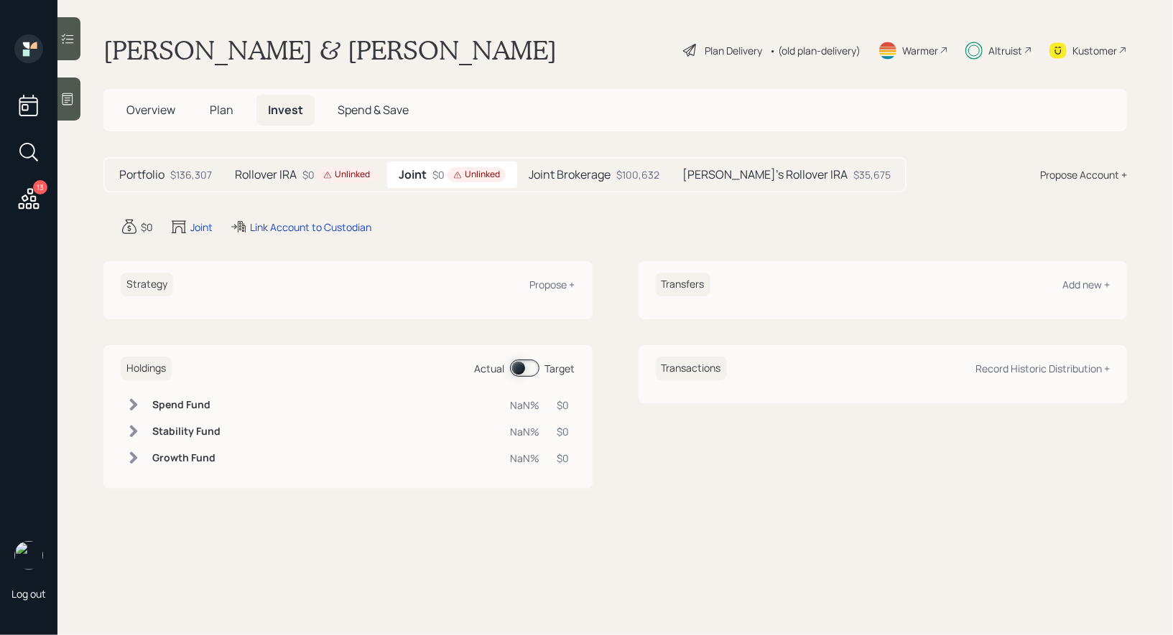
click at [202, 109] on h5 "Plan" at bounding box center [221, 110] width 47 height 31
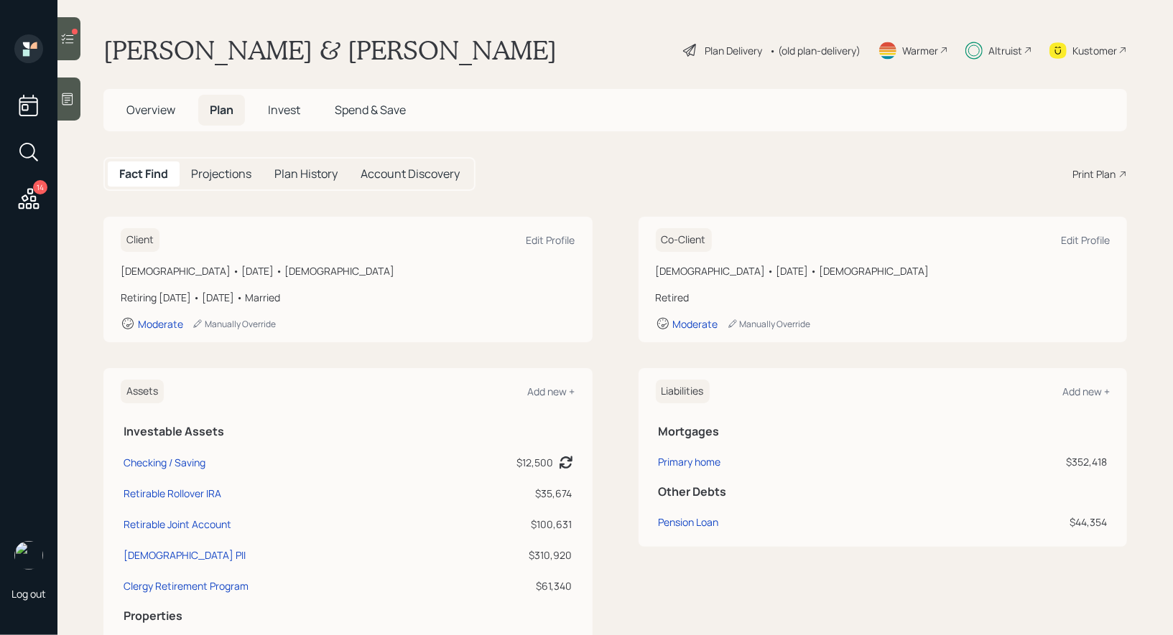
click at [289, 103] on span "Invest" at bounding box center [284, 110] width 32 height 16
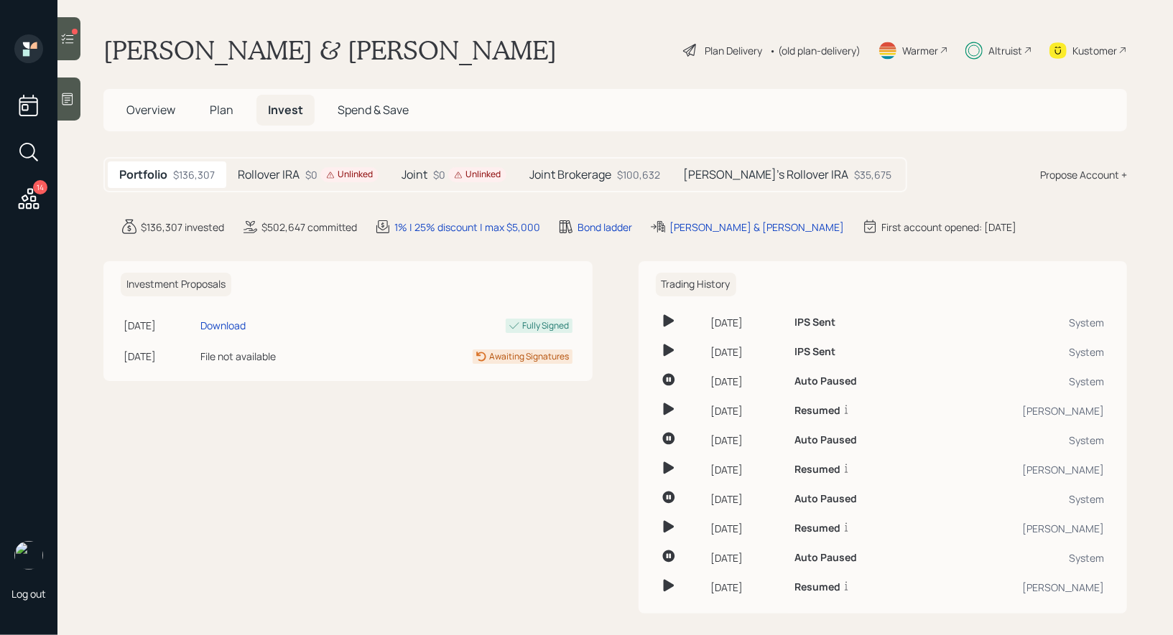
scroll to position [11, 0]
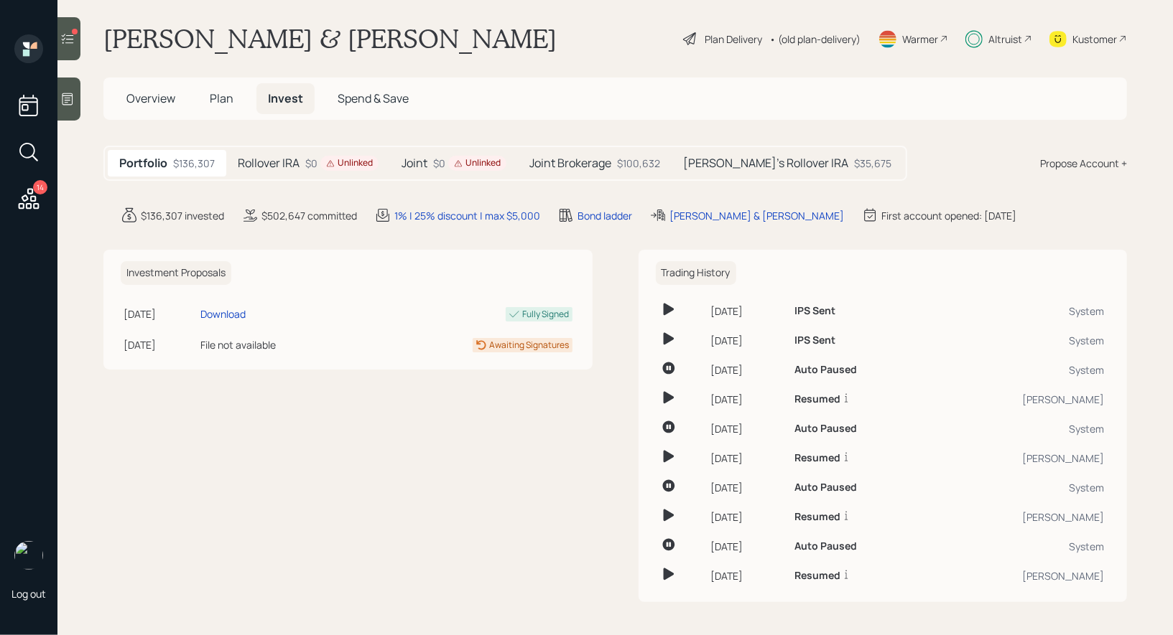
click at [421, 160] on h5 "Joint" at bounding box center [414, 164] width 26 height 14
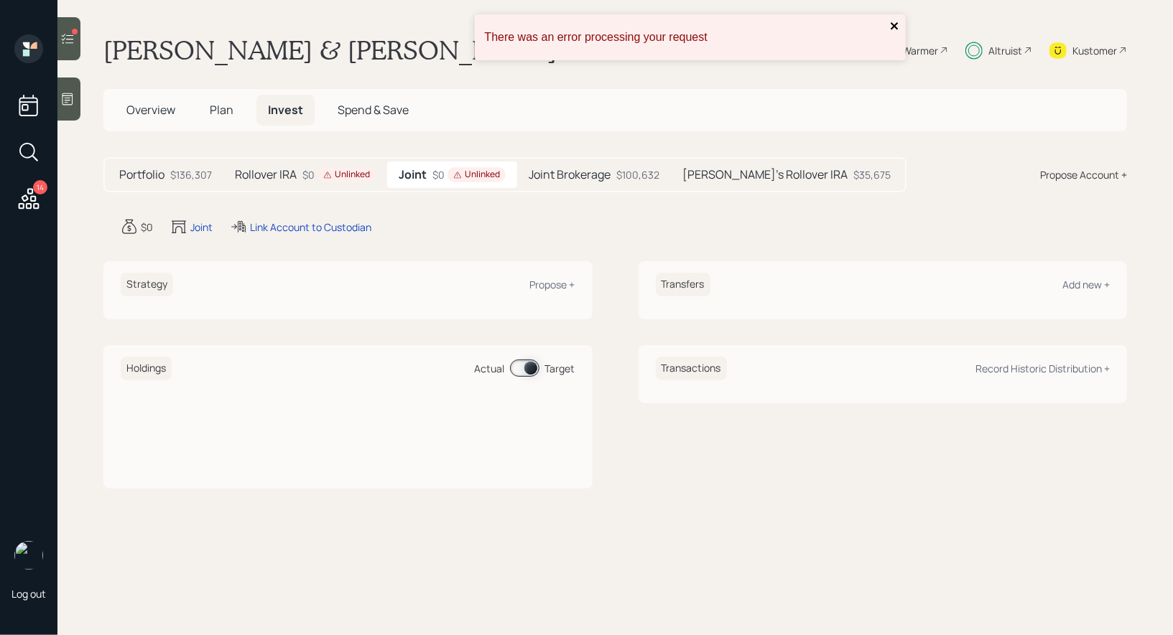
click at [892, 24] on icon "close" at bounding box center [893, 25] width 7 height 7
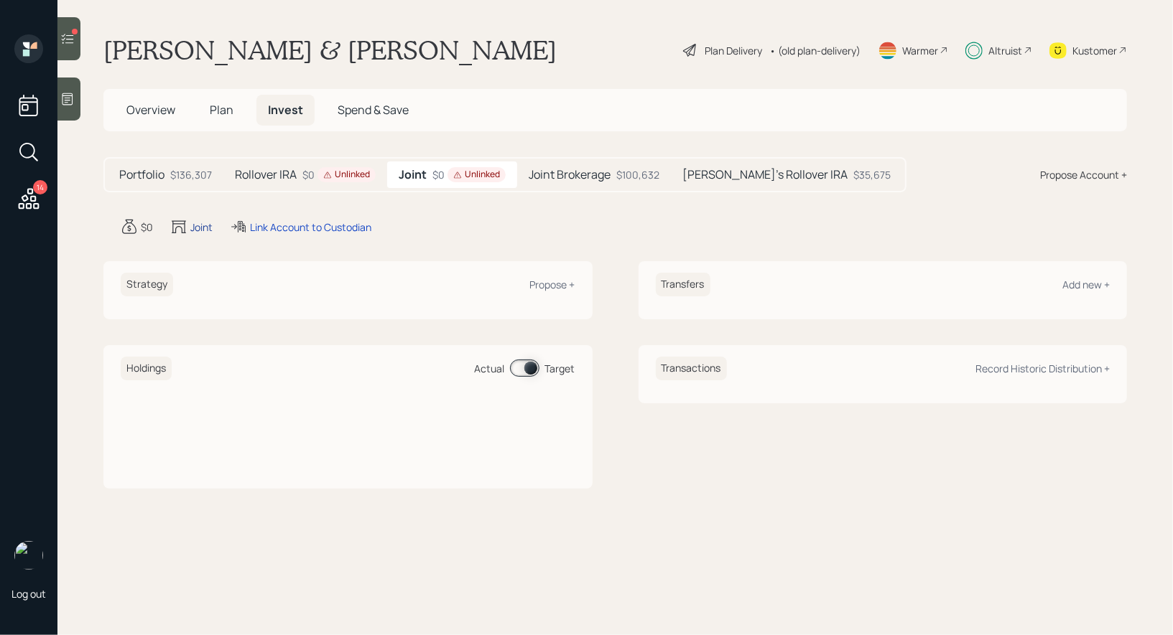
click at [197, 223] on div "Joint" at bounding box center [201, 227] width 22 height 15
select select "taxable"
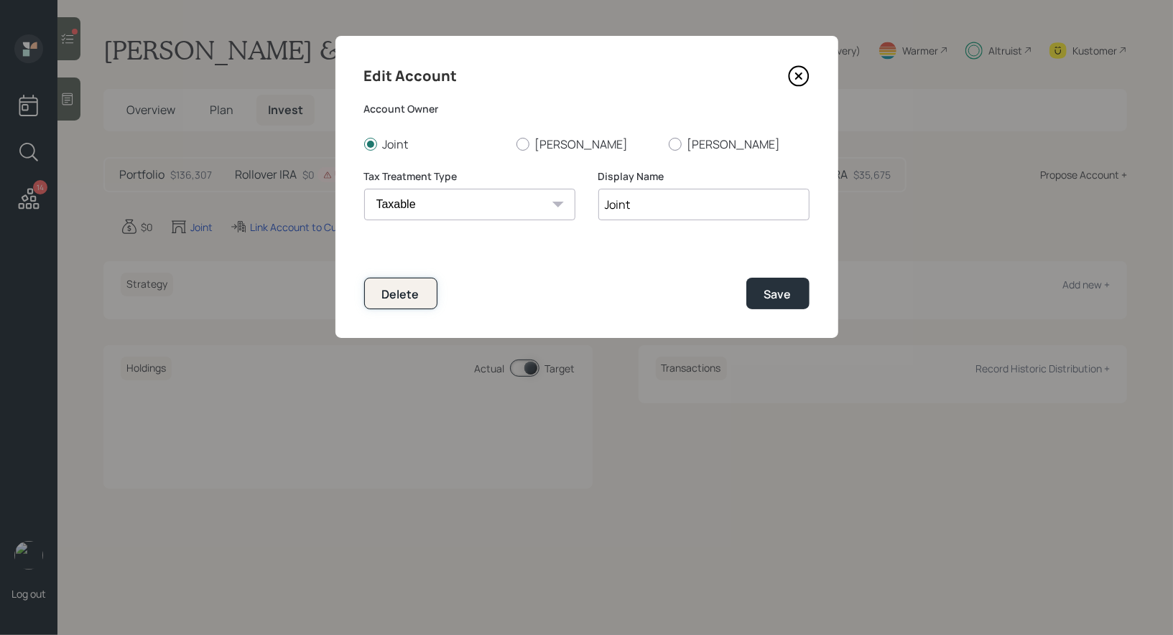
click at [392, 305] on button "Delete" at bounding box center [400, 293] width 73 height 31
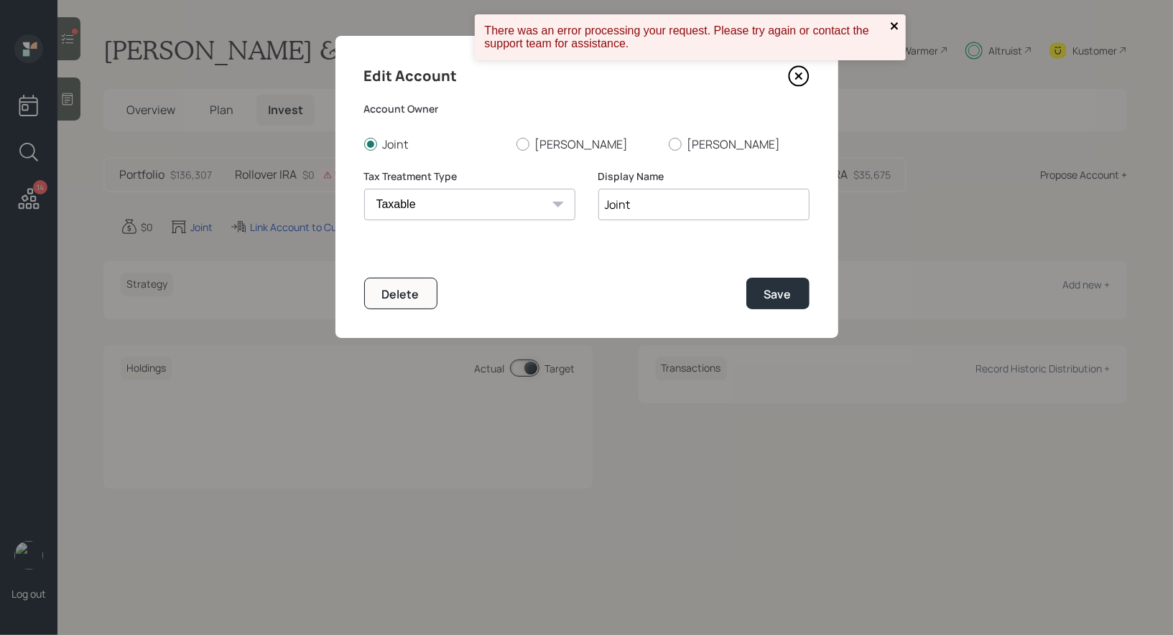
click at [894, 23] on icon "close" at bounding box center [895, 25] width 10 height 11
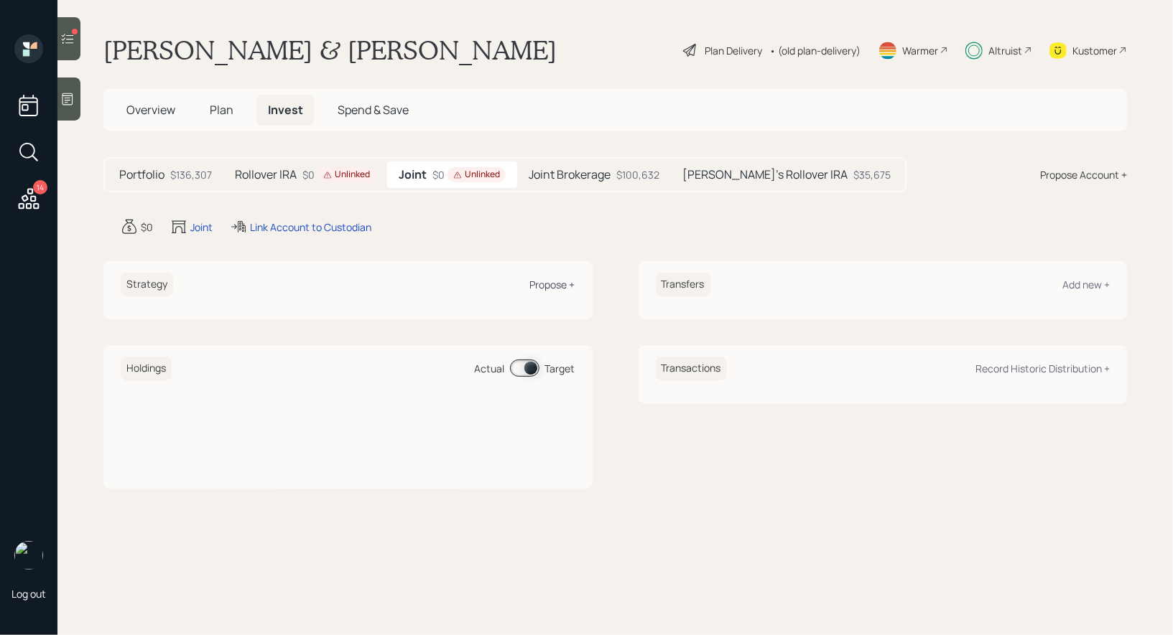
click at [547, 280] on div "Propose +" at bounding box center [552, 285] width 45 height 14
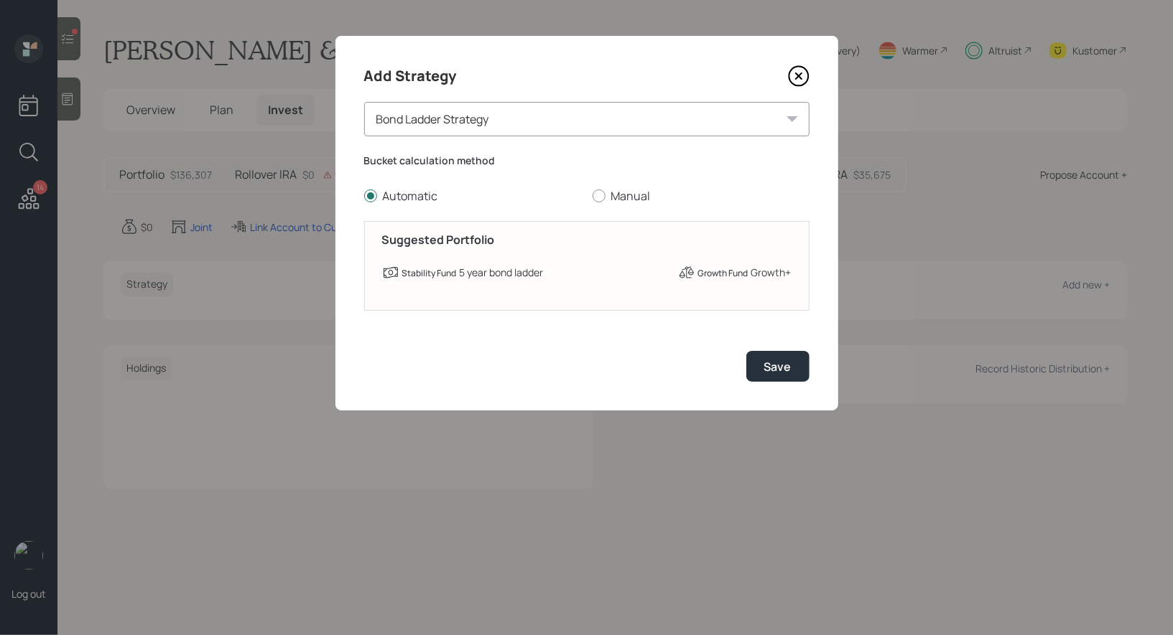
click at [635, 115] on div "Bond Ladder Strategy" at bounding box center [586, 119] width 445 height 34
click at [743, 114] on div "Bond Ladder Strategy" at bounding box center [586, 119] width 445 height 34
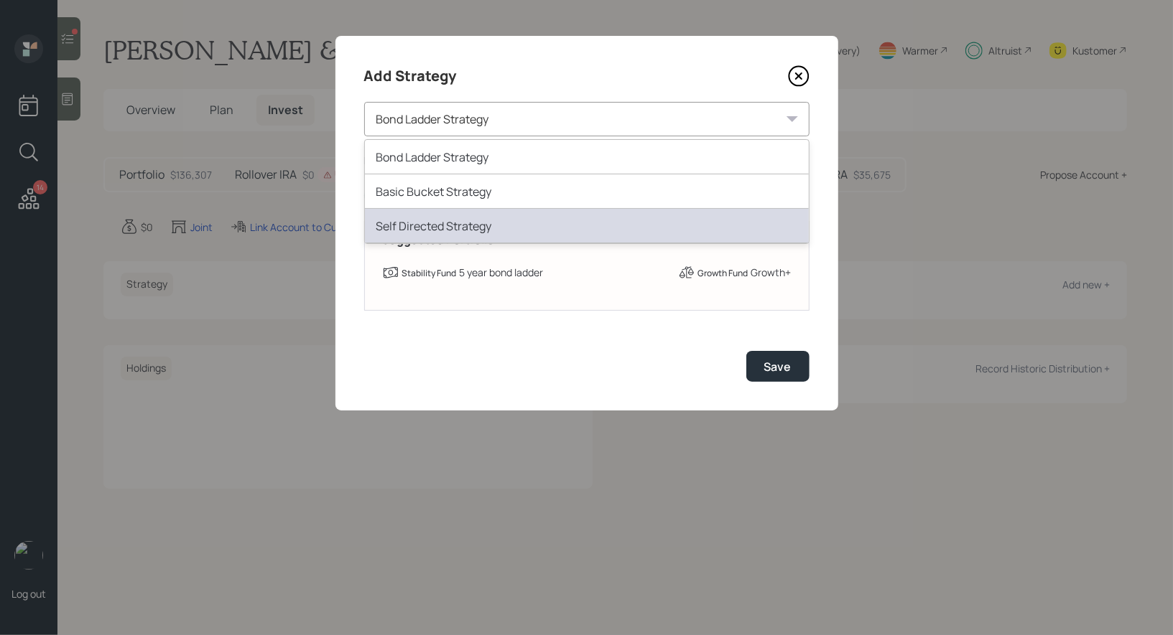
click at [528, 228] on div "Self Directed Strategy" at bounding box center [587, 226] width 444 height 34
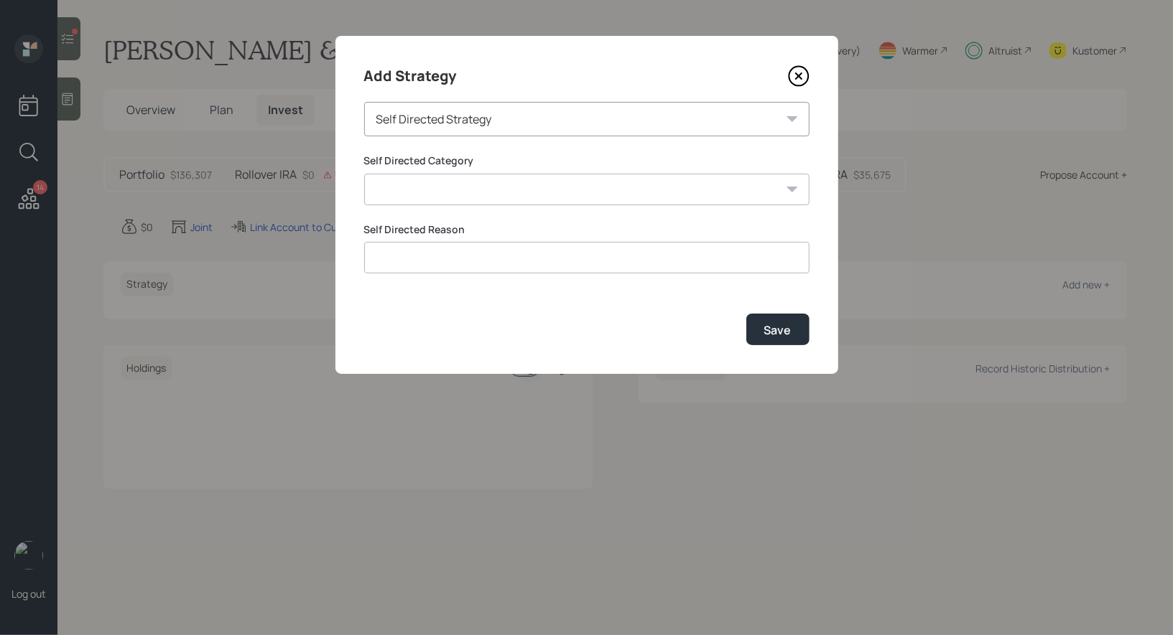
click at [610, 186] on select "Inherited IRA Legacy or Client Directed Holdings Other" at bounding box center [586, 190] width 445 height 32
select select "other"
click at [364, 174] on select "Inherited IRA Legacy or Client Directed Holdings Other" at bounding box center [586, 190] width 445 height 32
click at [574, 262] on input at bounding box center [586, 258] width 445 height 32
click at [572, 261] on input at bounding box center [586, 258] width 445 height 32
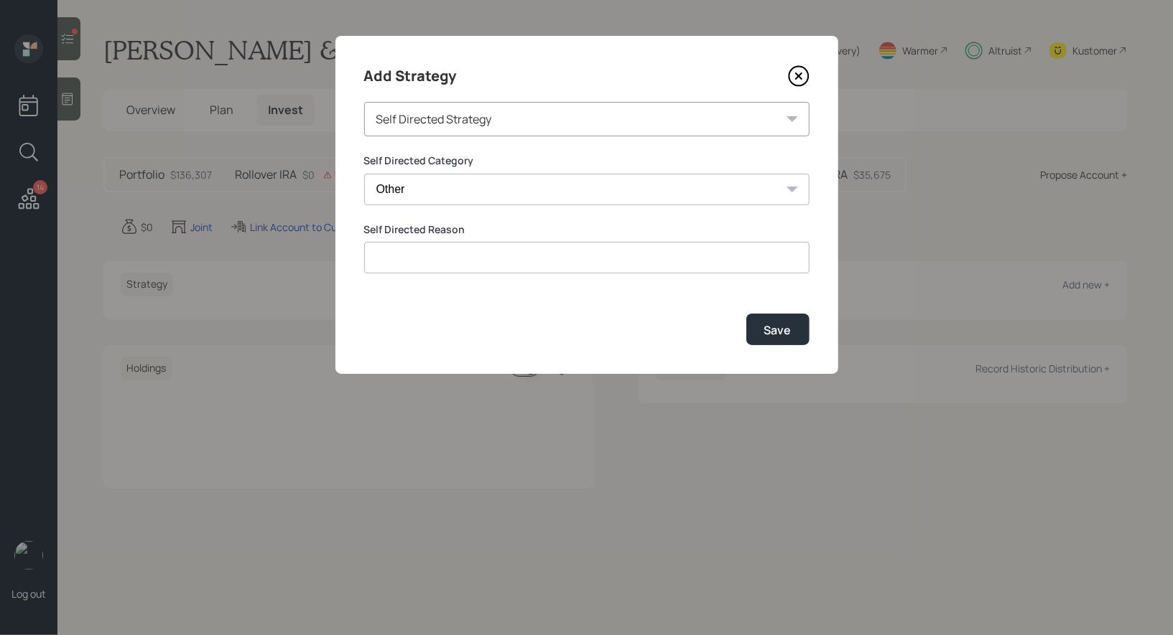
click at [579, 185] on select "Inherited IRA Legacy or Client Directed Holdings Other" at bounding box center [586, 190] width 445 height 32
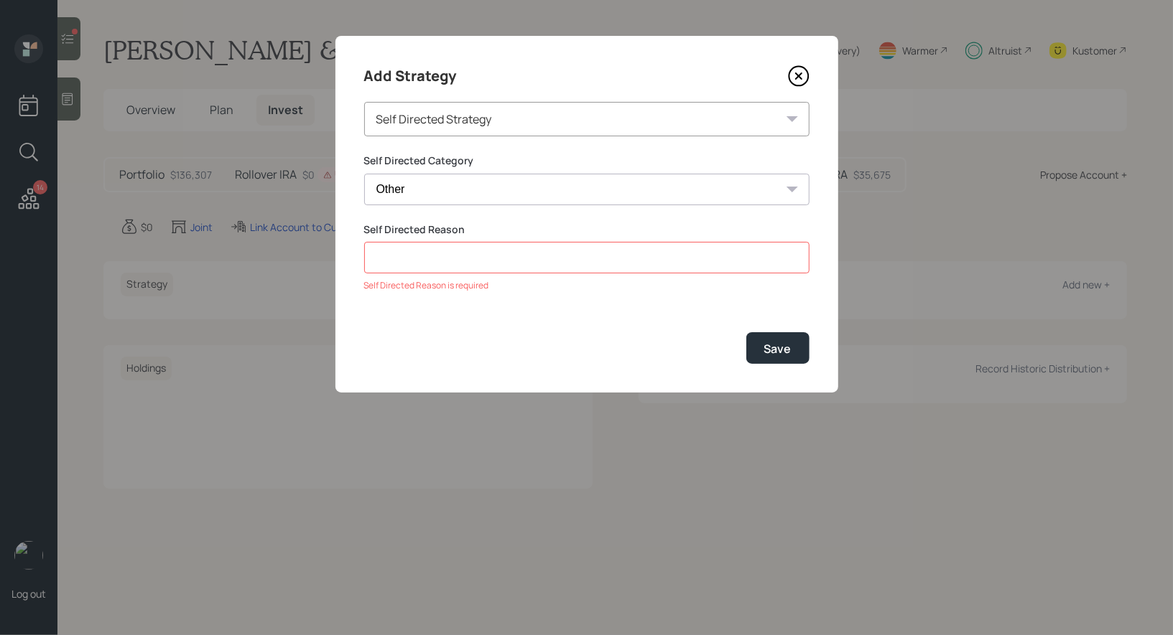
click at [470, 266] on input at bounding box center [586, 258] width 445 height 32
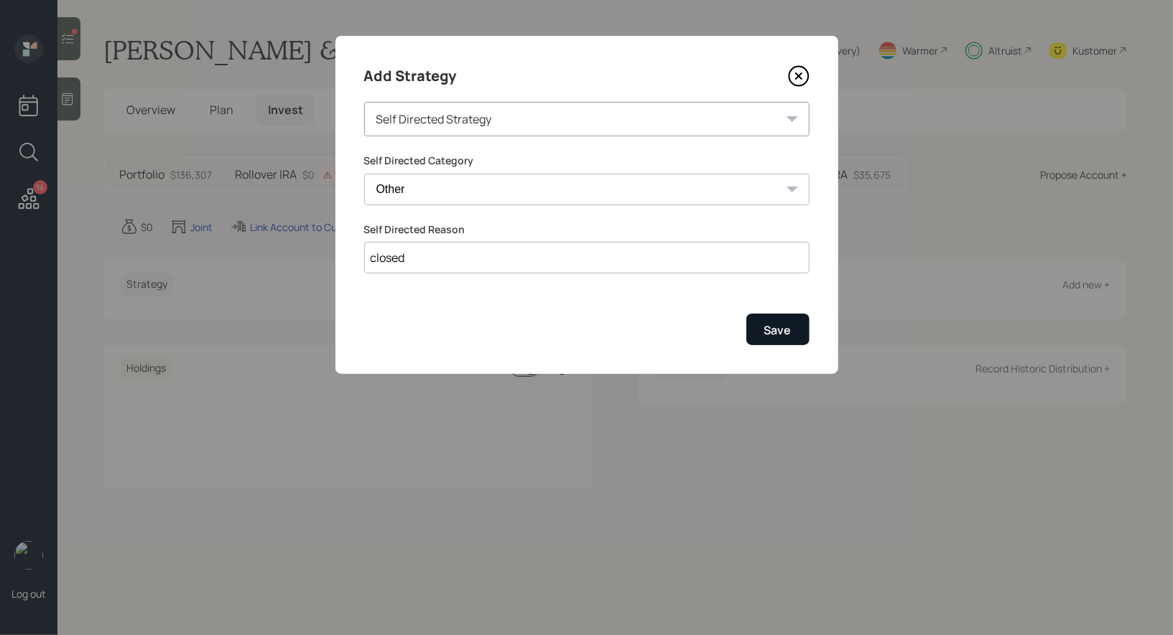
type input "closed"
click at [788, 322] on div "Save" at bounding box center [777, 330] width 27 height 16
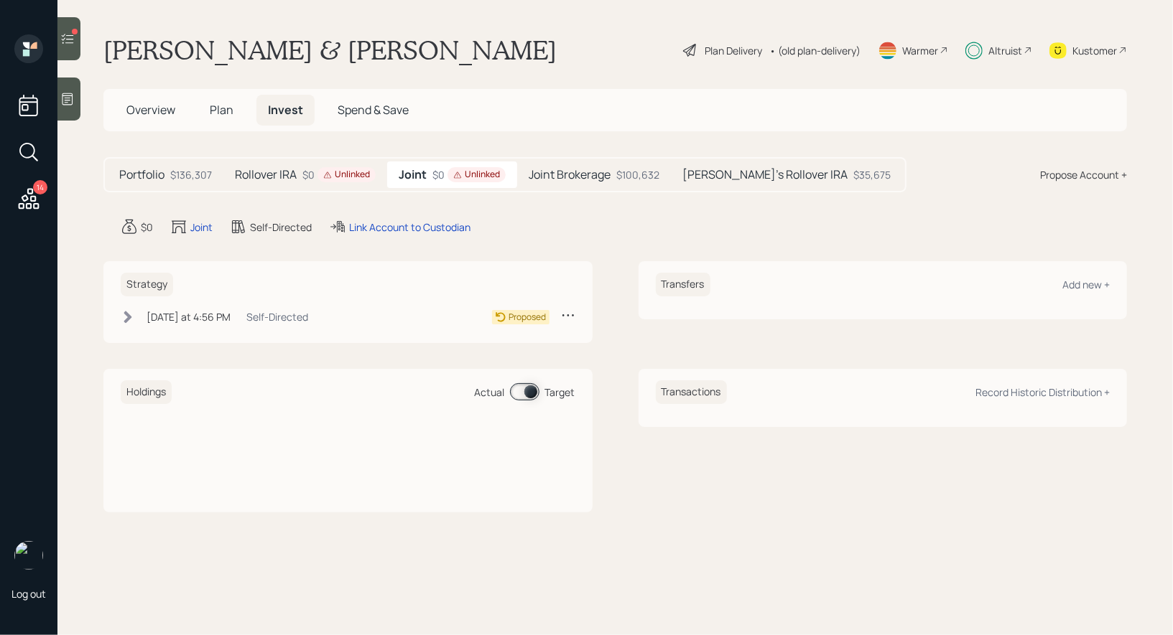
click at [124, 317] on icon at bounding box center [128, 317] width 14 height 14
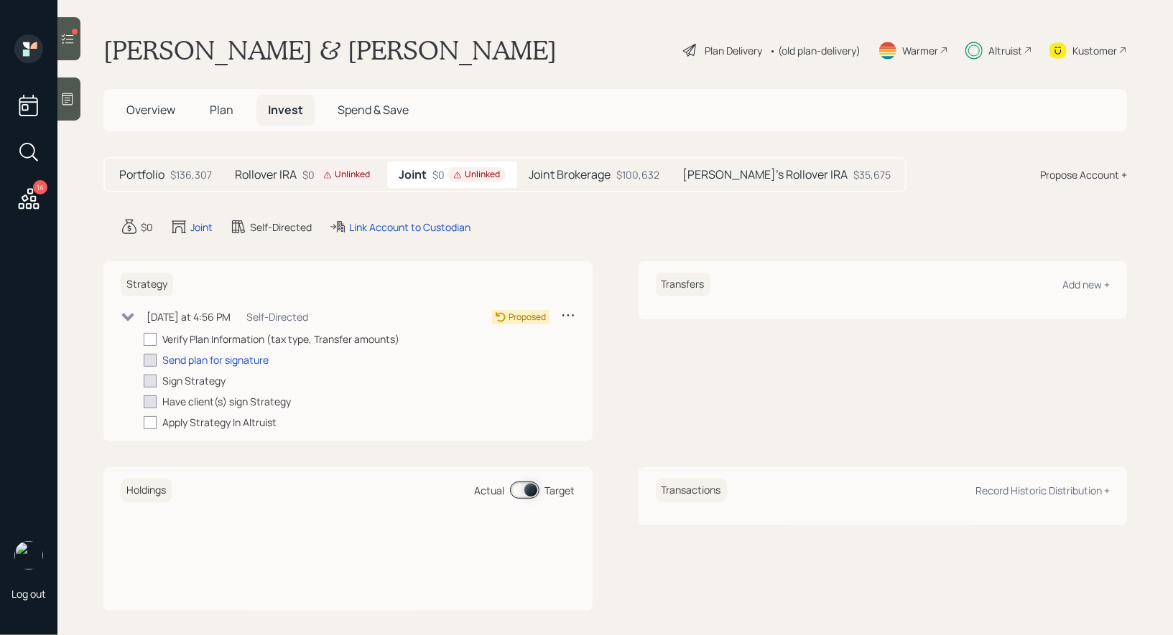
click at [124, 317] on icon at bounding box center [128, 317] width 14 height 14
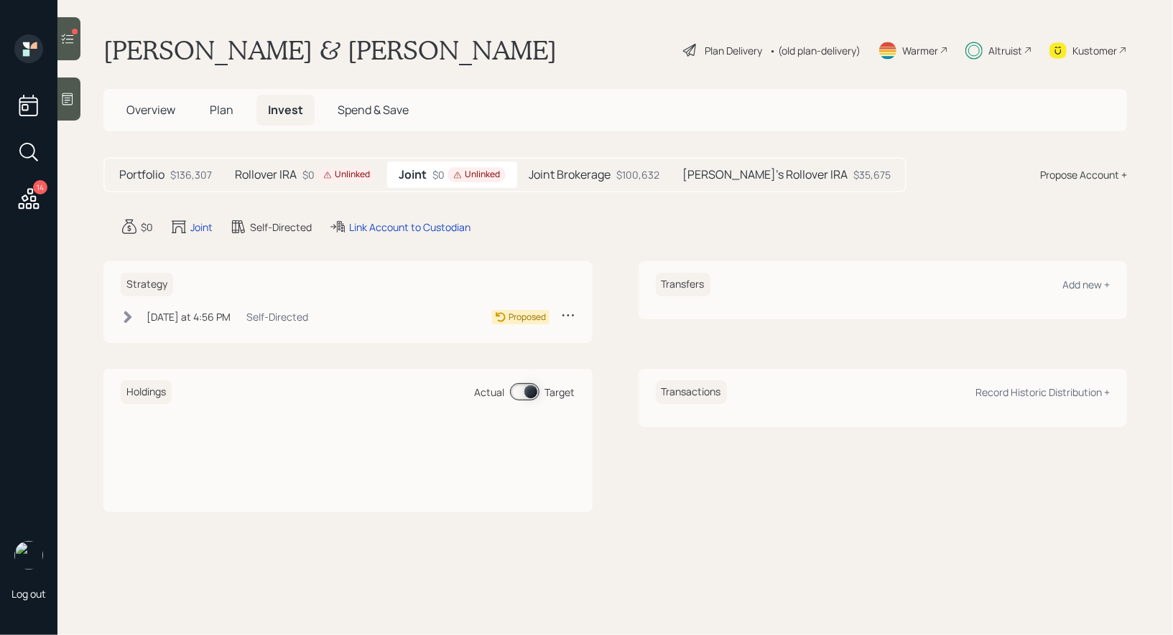
click at [573, 320] on icon at bounding box center [568, 315] width 14 height 14
click at [638, 261] on div "Transfers Add new +" at bounding box center [882, 302] width 489 height 82
click at [151, 109] on span "Overview" at bounding box center [150, 110] width 49 height 16
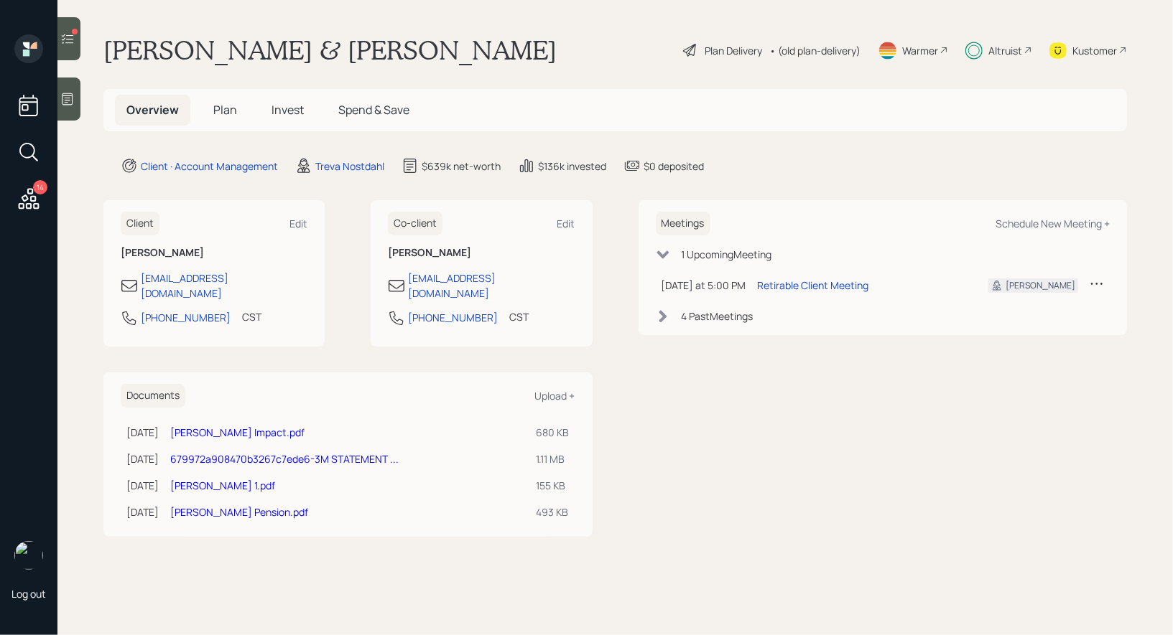
click at [730, 52] on div "Plan Delivery" at bounding box center [732, 50] width 57 height 15
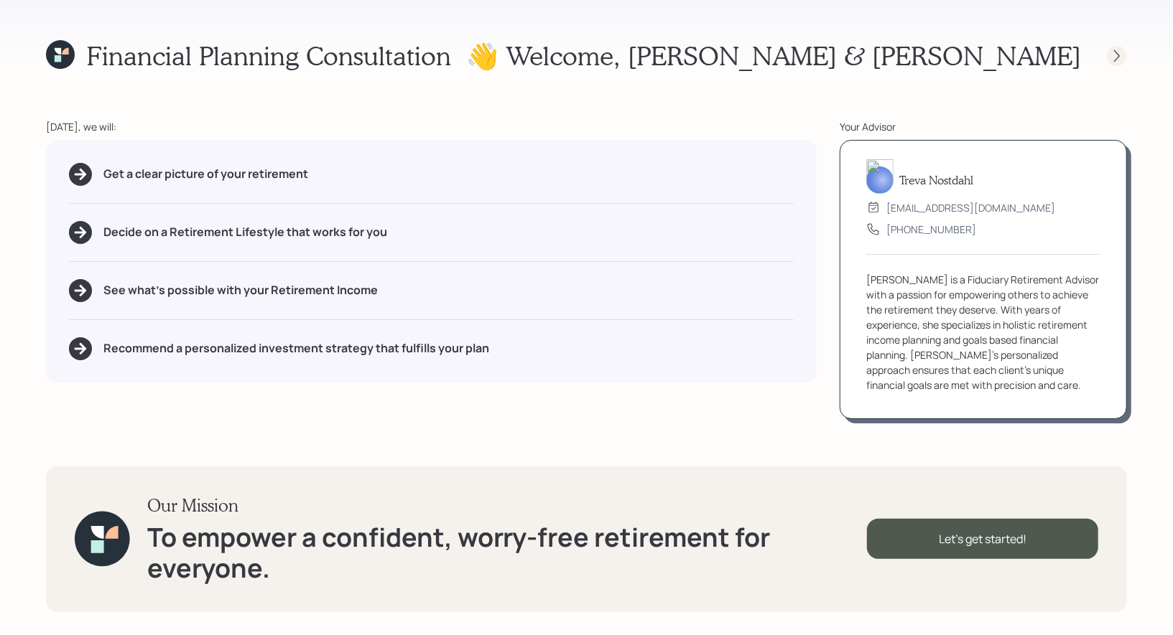
click at [1117, 53] on icon at bounding box center [1117, 56] width 6 height 12
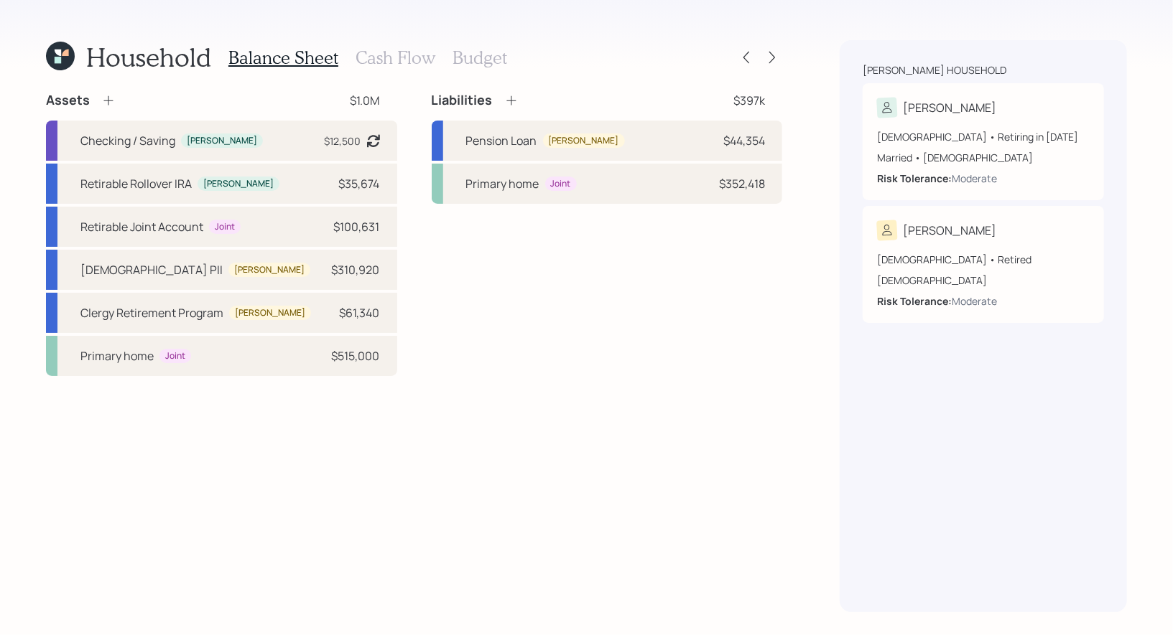
click at [111, 100] on icon at bounding box center [107, 100] width 9 height 9
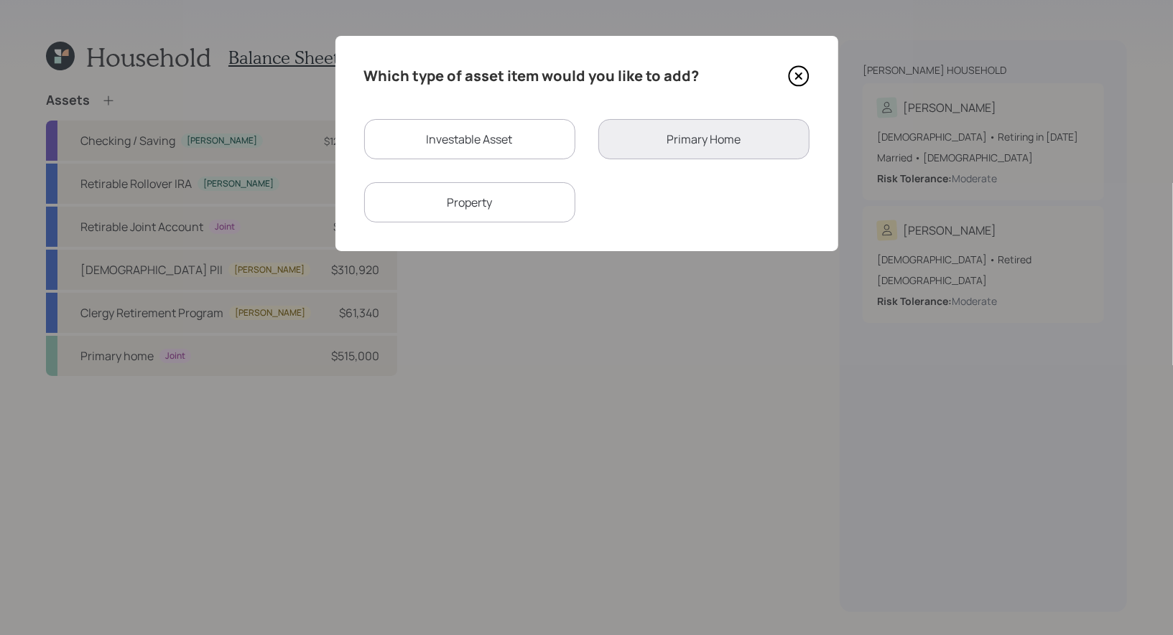
click at [451, 142] on div "Investable Asset" at bounding box center [469, 139] width 211 height 40
select select "taxable"
select select "balanced"
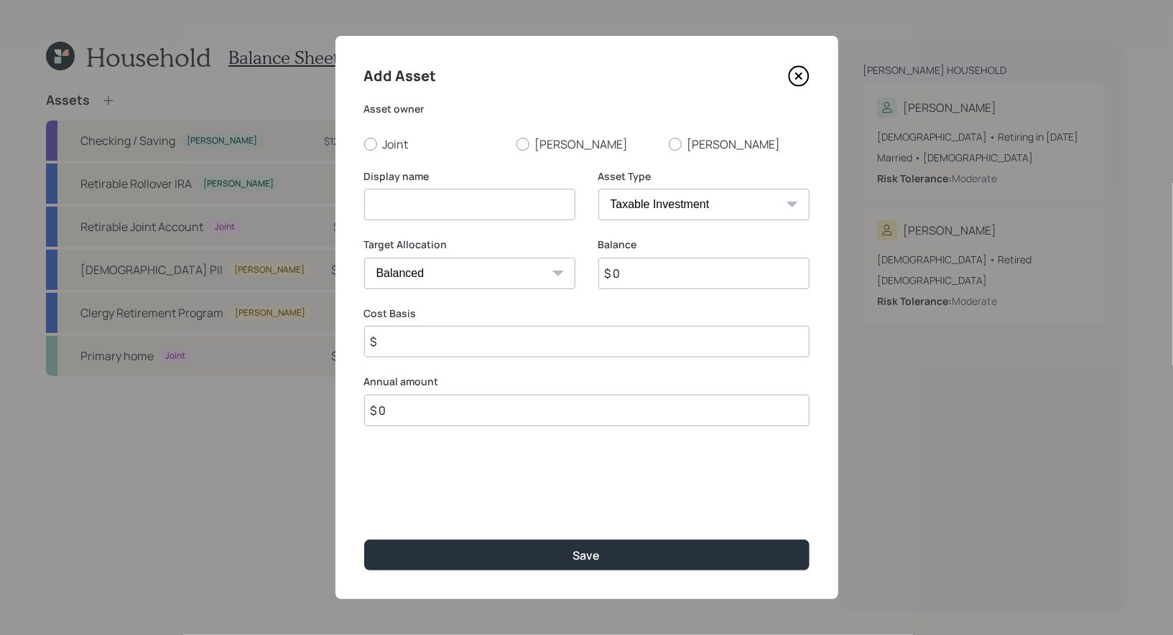
click at [442, 199] on input at bounding box center [469, 205] width 211 height 32
type input "Collectibles for Kids Gifting"
click at [638, 276] on input "$ 0" at bounding box center [703, 274] width 211 height 32
type input "$ 50,000"
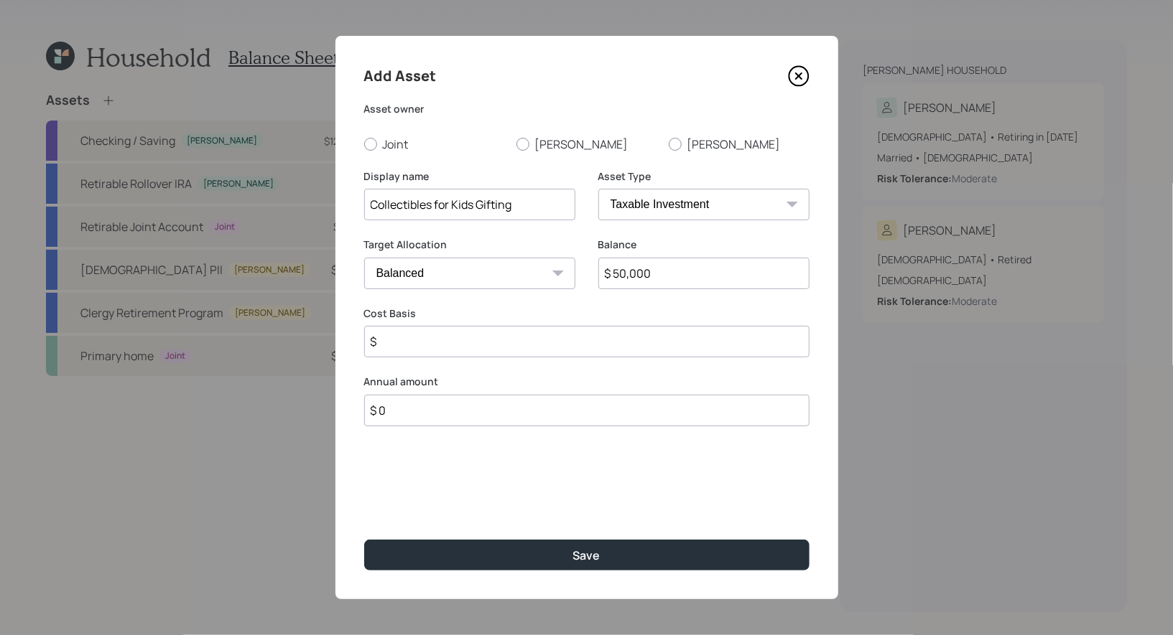
click at [503, 266] on select "Cash Conservative Balanced Aggressive" at bounding box center [469, 274] width 211 height 32
select select "uninvested"
click at [364, 258] on select "Cash Conservative Balanced Aggressive" at bounding box center [469, 274] width 211 height 32
click at [367, 141] on div at bounding box center [370, 144] width 13 height 13
click at [364, 144] on input "Joint" at bounding box center [363, 144] width 1 height 1
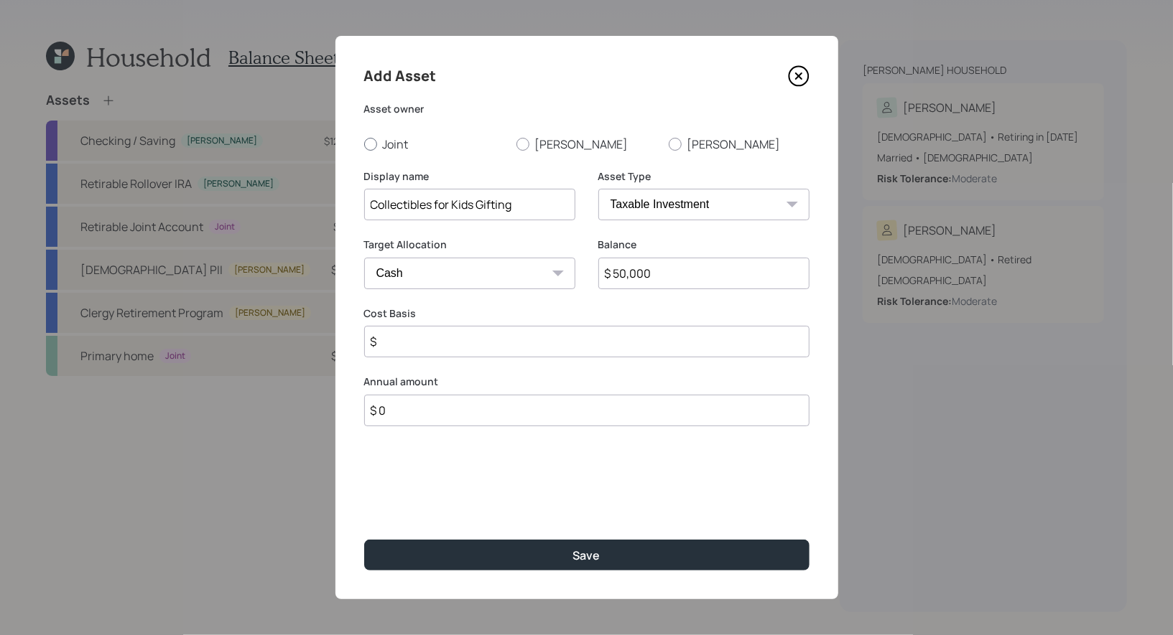
radio input "true"
click at [426, 341] on input "$" at bounding box center [586, 342] width 445 height 32
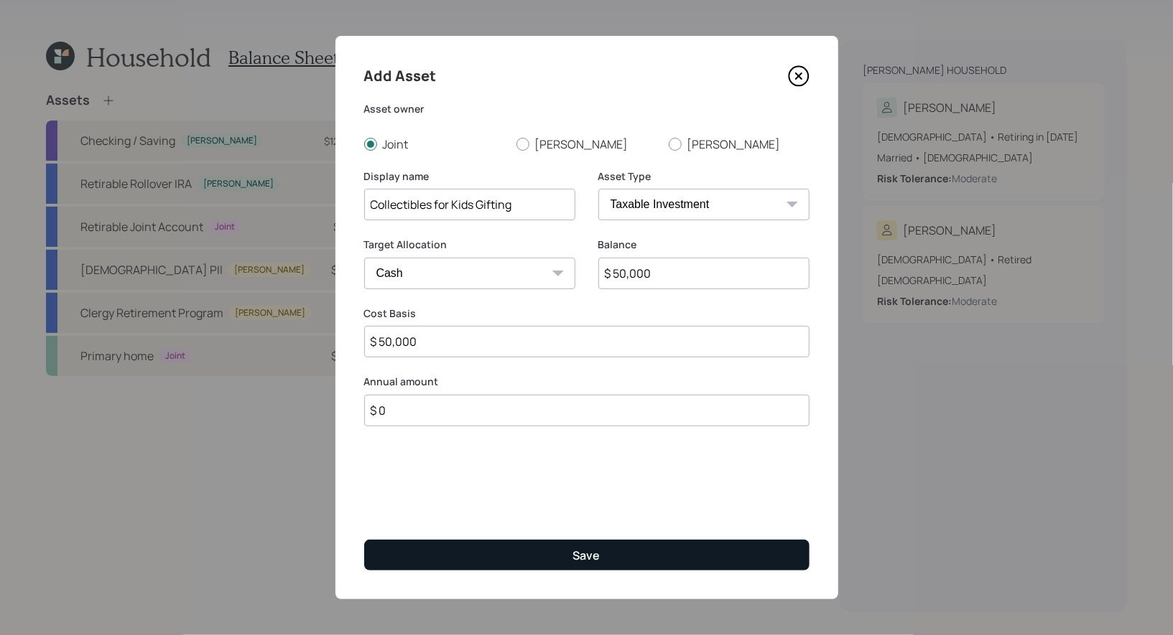
type input "$ 50,000"
click at [465, 553] on button "Save" at bounding box center [586, 555] width 445 height 31
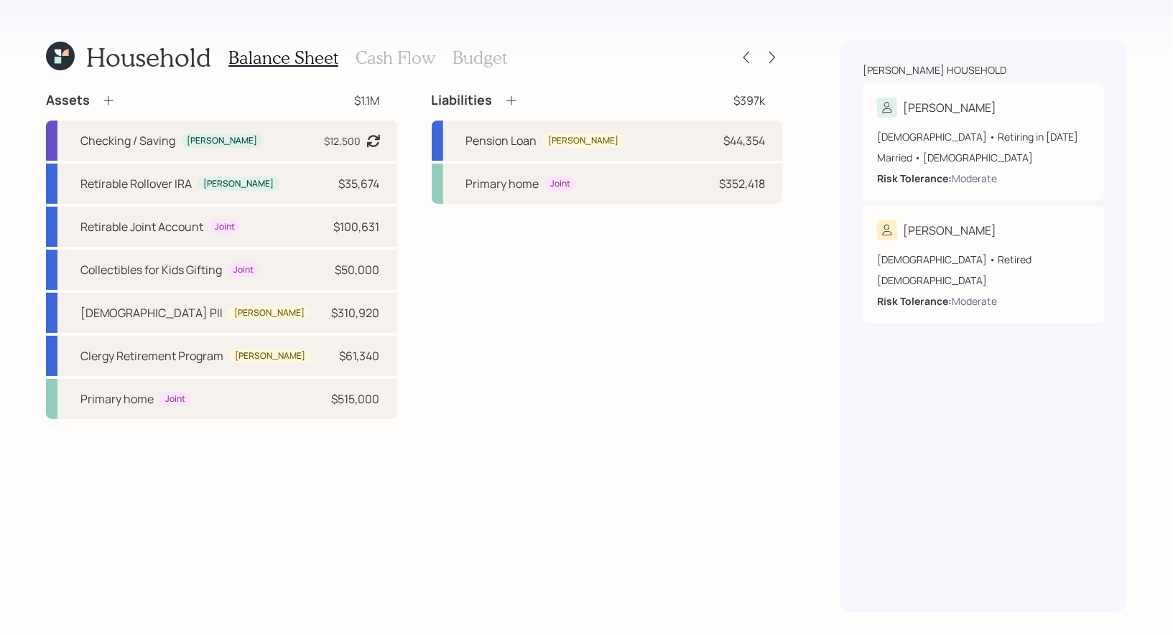
click at [66, 61] on icon at bounding box center [60, 56] width 29 height 29
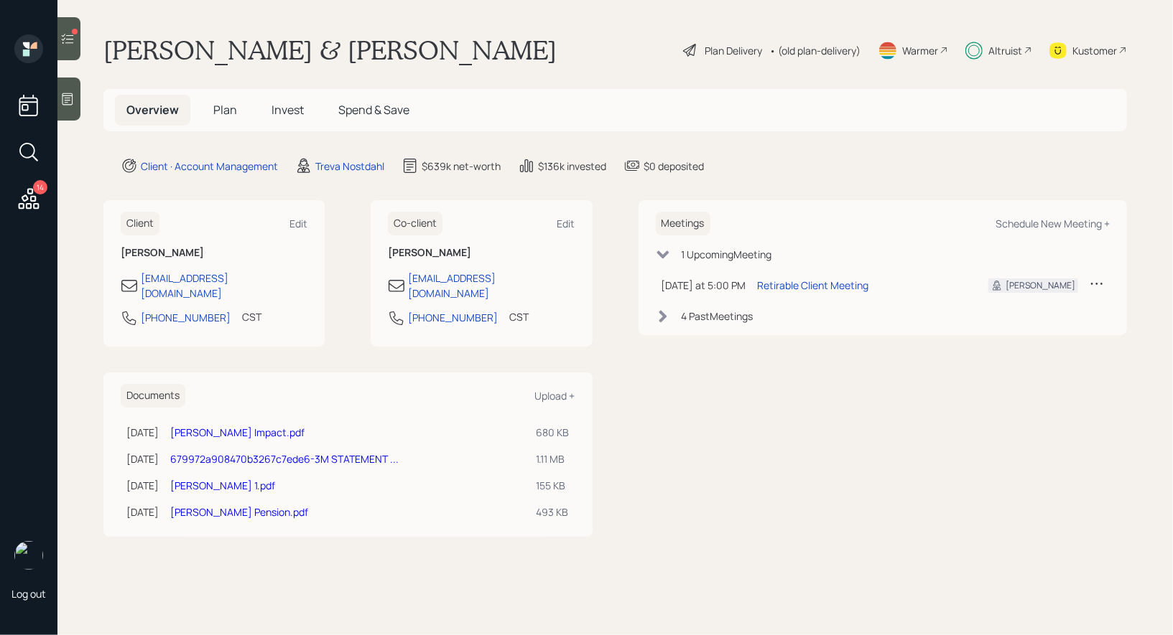
click at [32, 152] on icon at bounding box center [29, 152] width 26 height 26
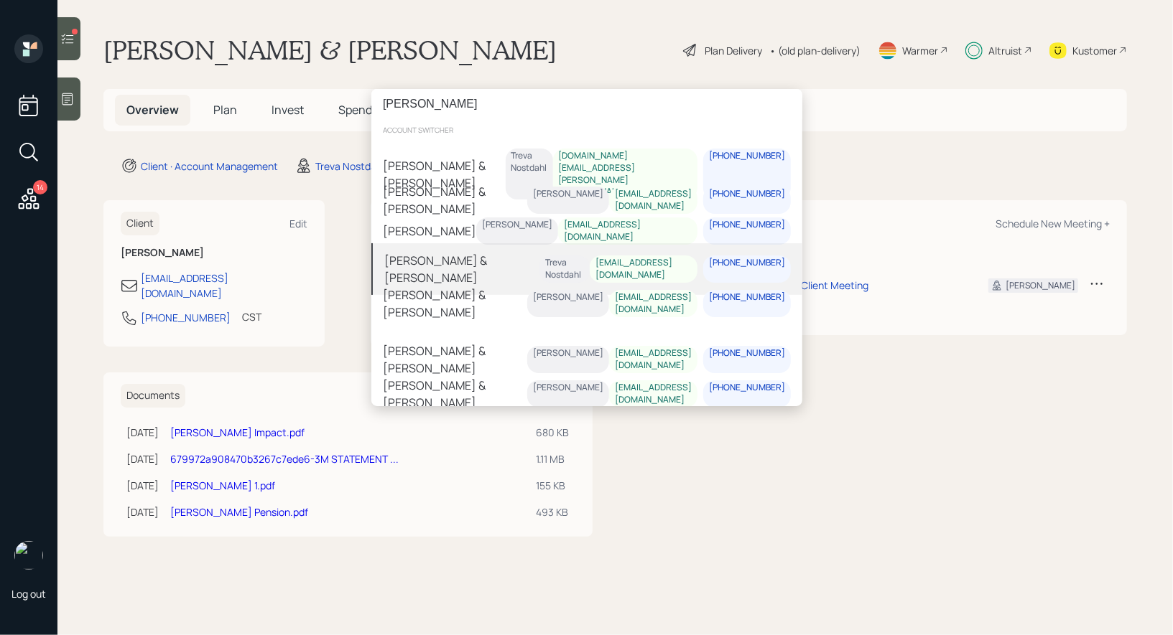
type input "rogers"
click at [401, 255] on div "Debra & John Rogers" at bounding box center [461, 269] width 155 height 34
